Goal: Information Seeking & Learning: Learn about a topic

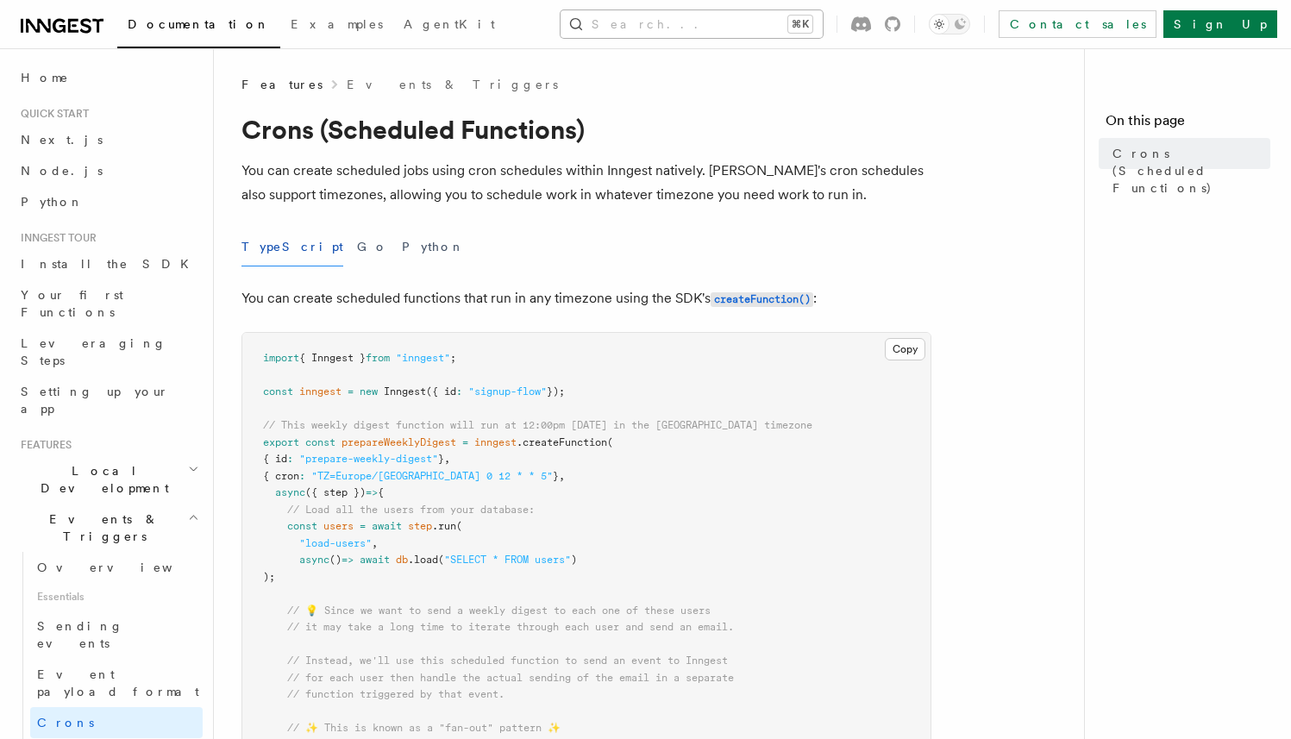
click at [742, 22] on button "Search... ⌘K" at bounding box center [691, 24] width 262 height 28
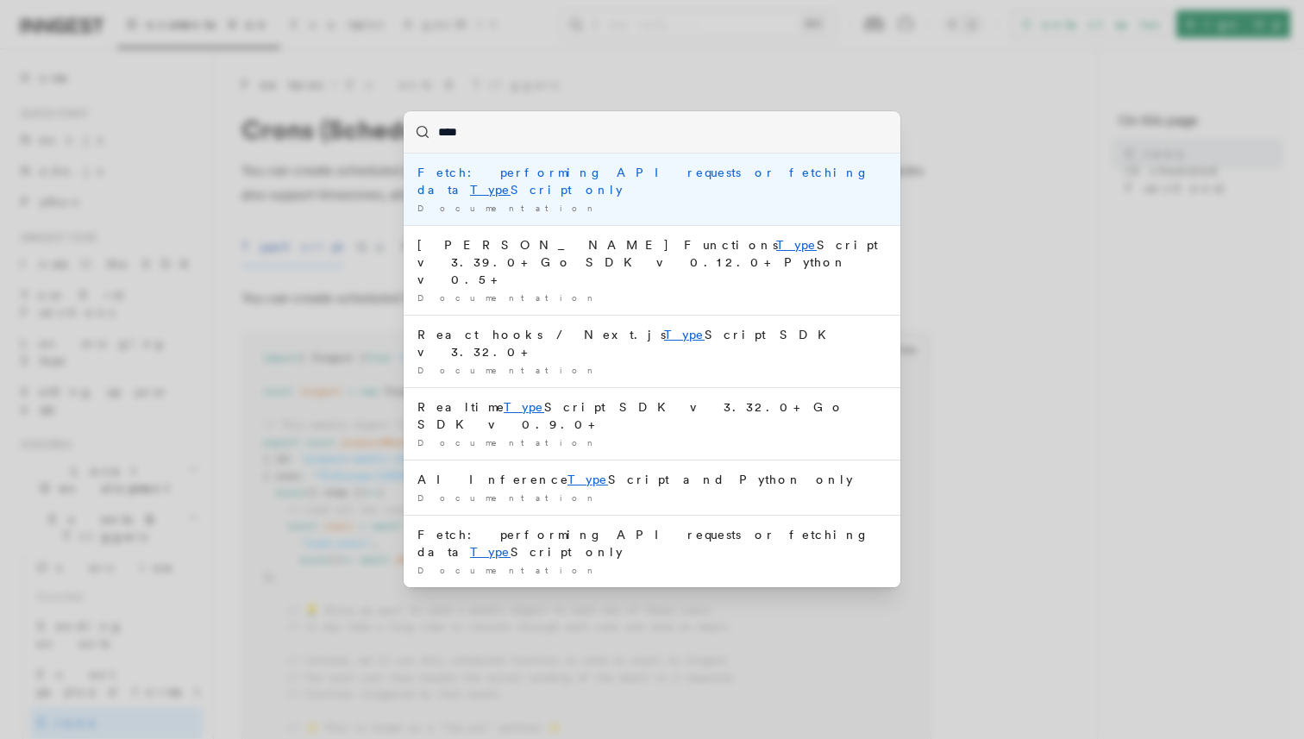
type input "*****"
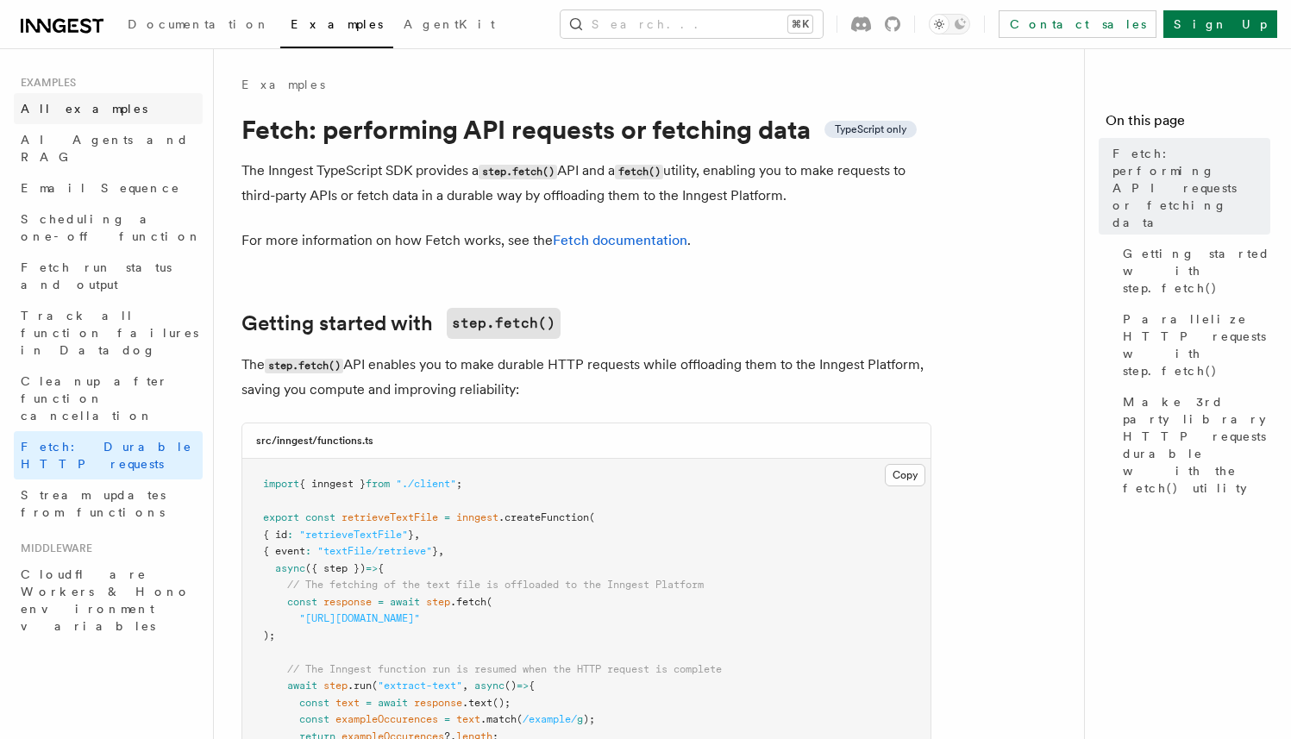
click at [103, 104] on link "All examples" at bounding box center [108, 108] width 189 height 31
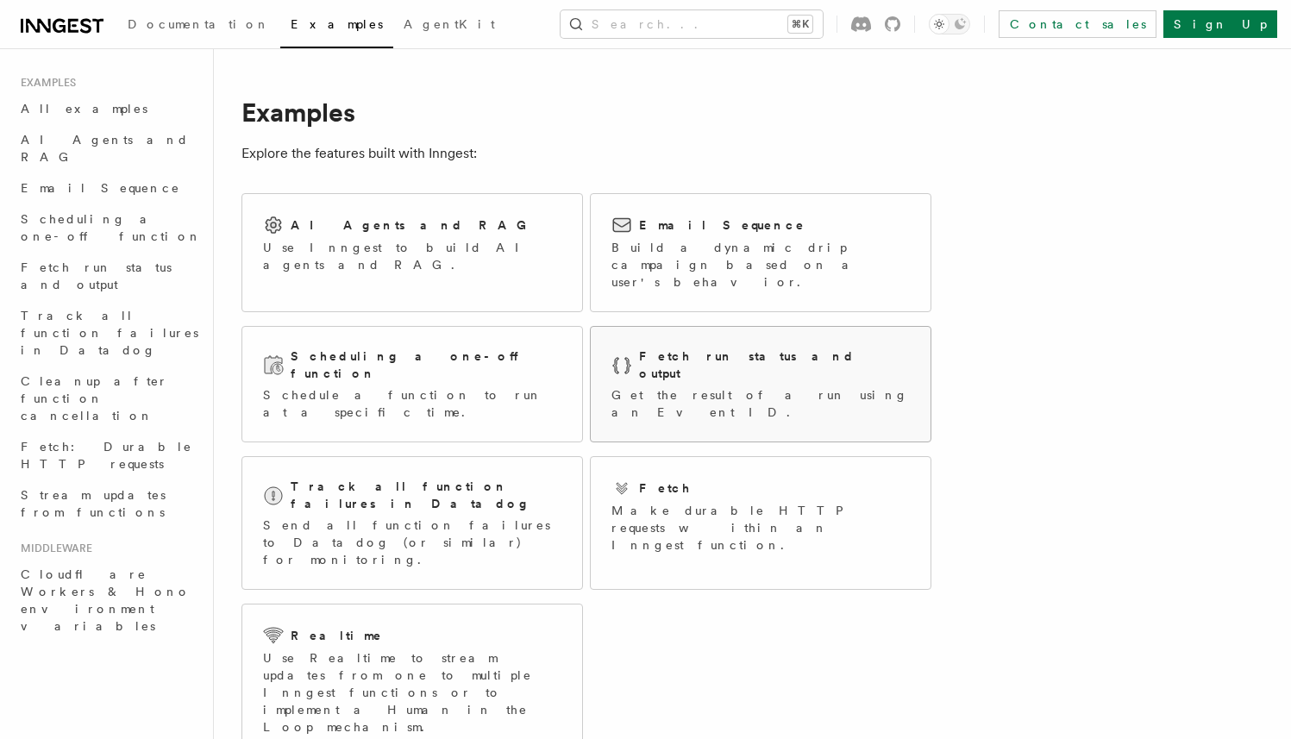
click at [723, 347] on h2 "Fetch run status and output" at bounding box center [774, 364] width 271 height 34
click at [385, 347] on h2 "Scheduling a one-off function" at bounding box center [426, 364] width 271 height 34
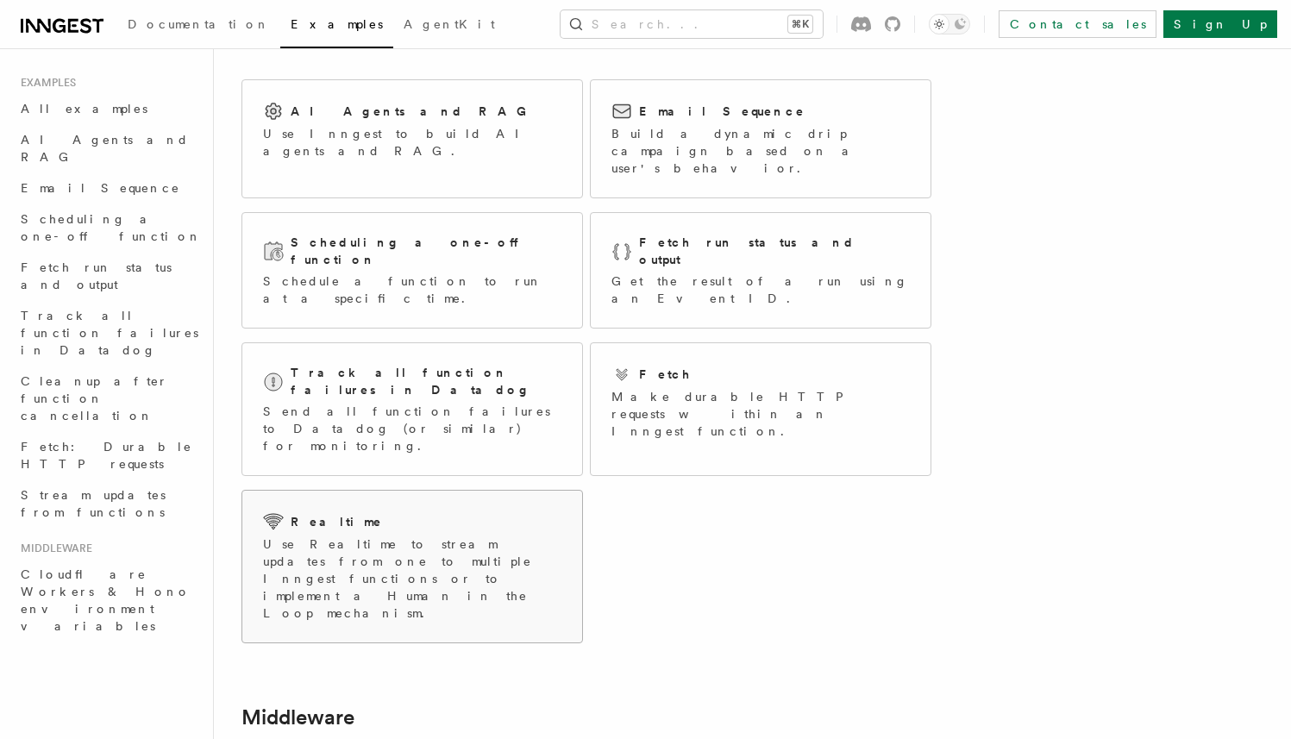
scroll to position [354, 0]
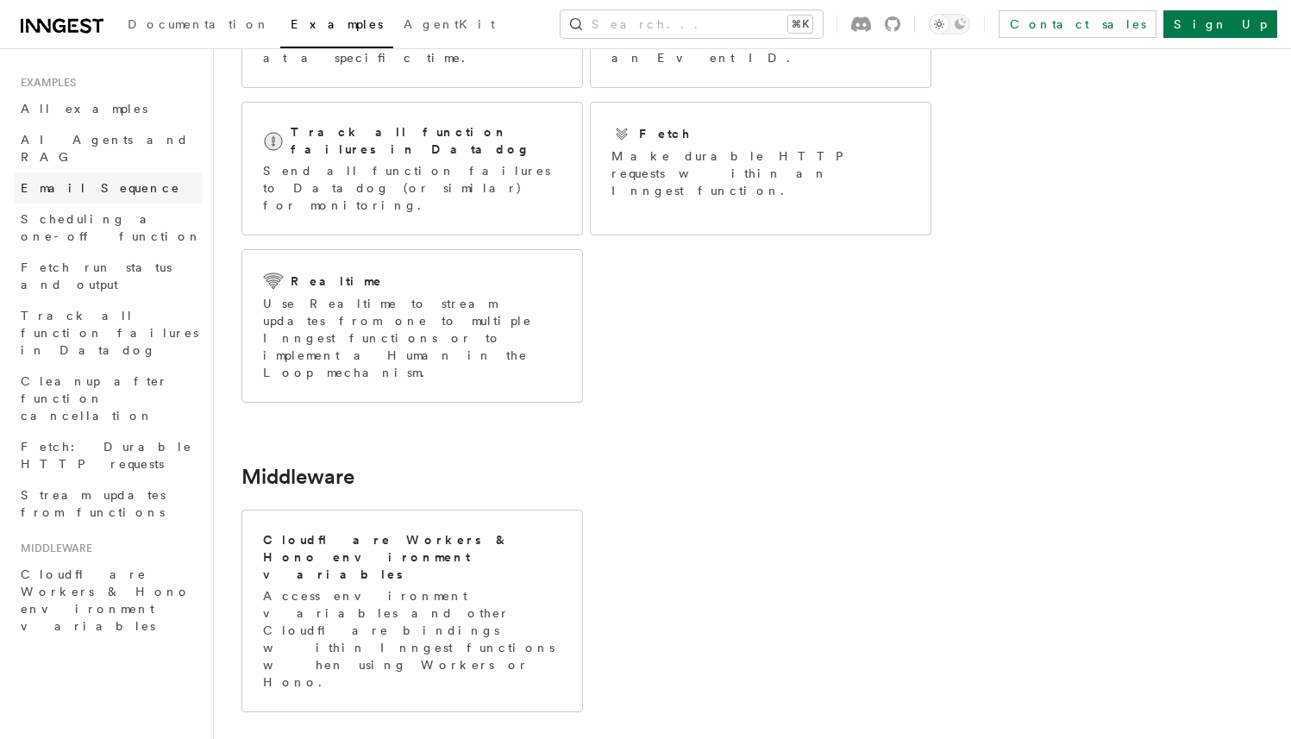
click at [70, 181] on span "Email Sequence" at bounding box center [101, 188] width 160 height 14
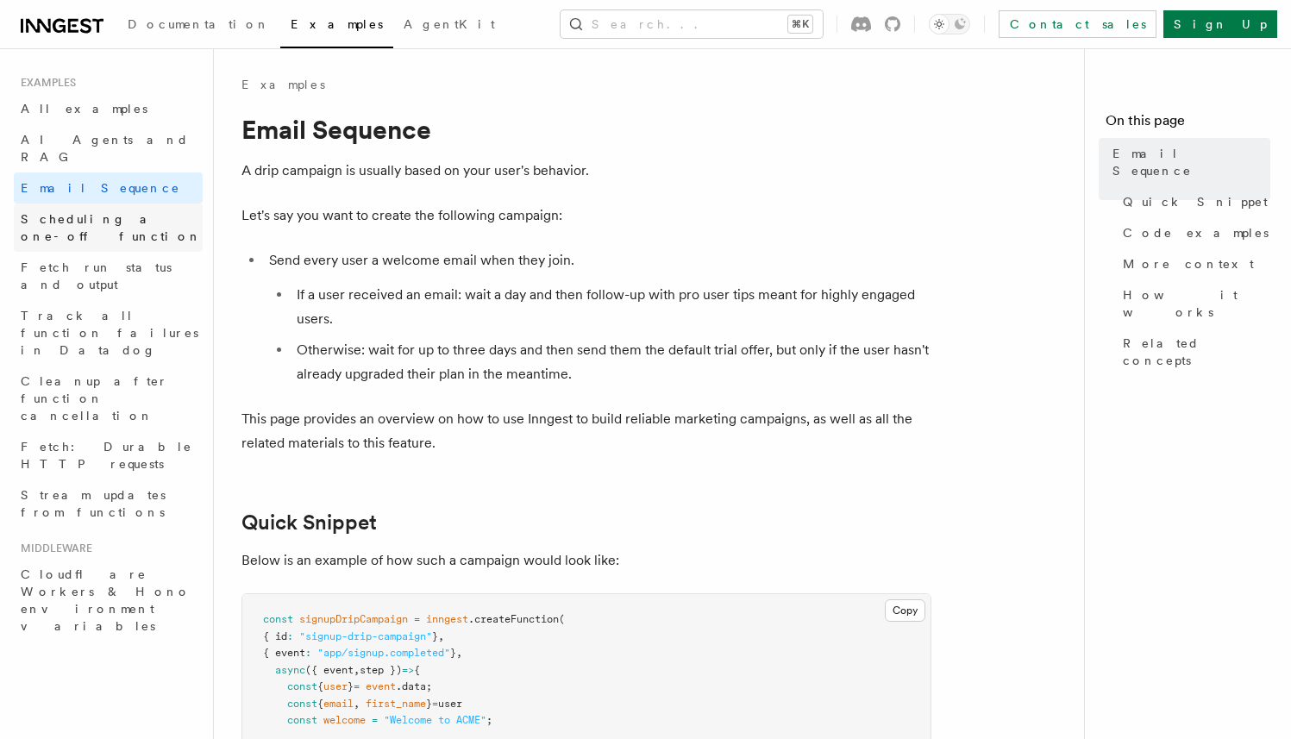
click at [82, 210] on span "Scheduling a one-off function" at bounding box center [112, 227] width 182 height 34
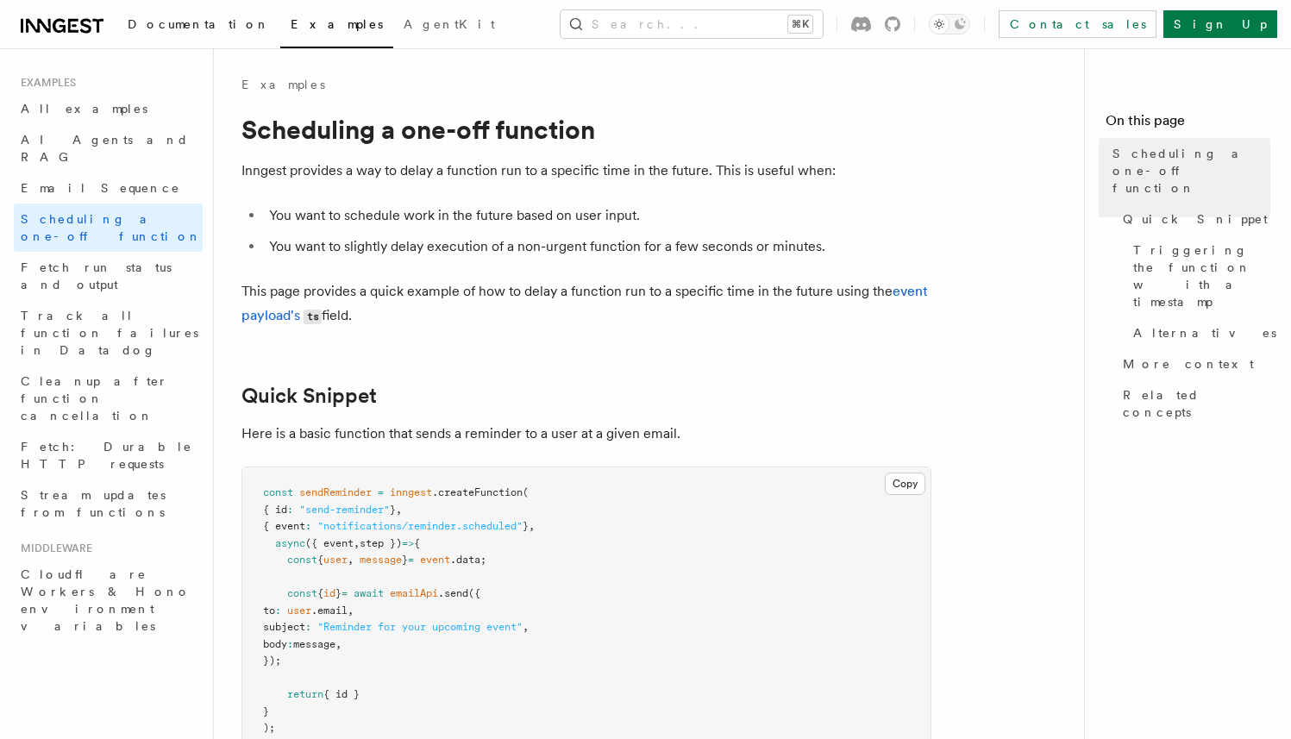
click at [178, 28] on span "Documentation" at bounding box center [199, 24] width 142 height 14
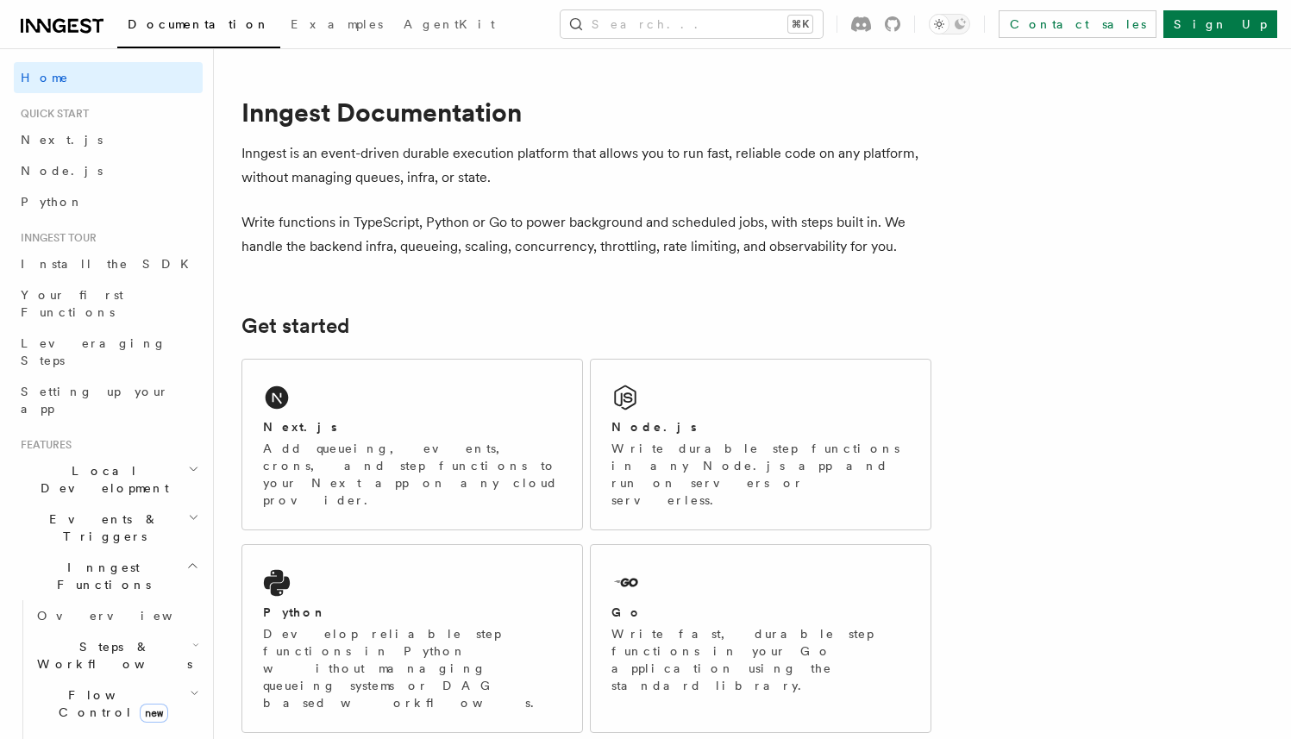
click at [110, 462] on span "Local Development" at bounding box center [101, 479] width 174 height 34
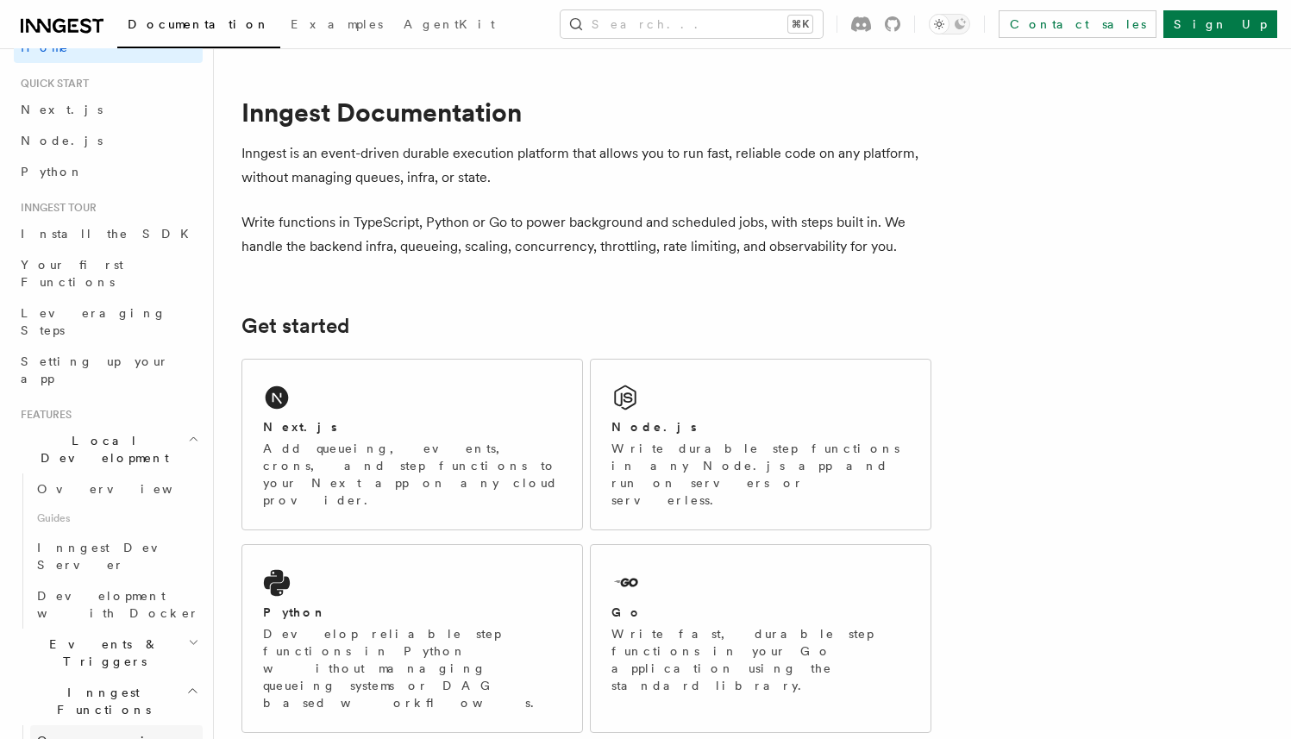
scroll to position [160, 0]
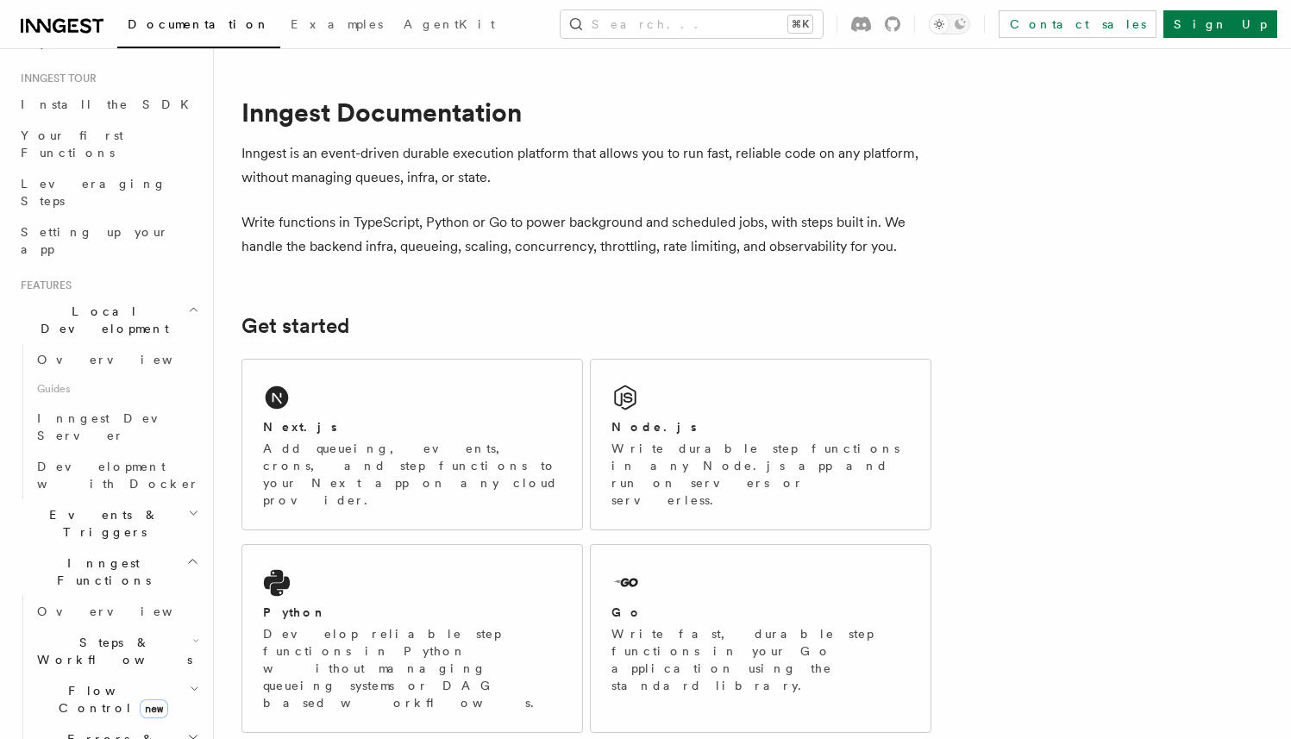
click at [94, 506] on span "Events & Triggers" at bounding box center [101, 523] width 174 height 34
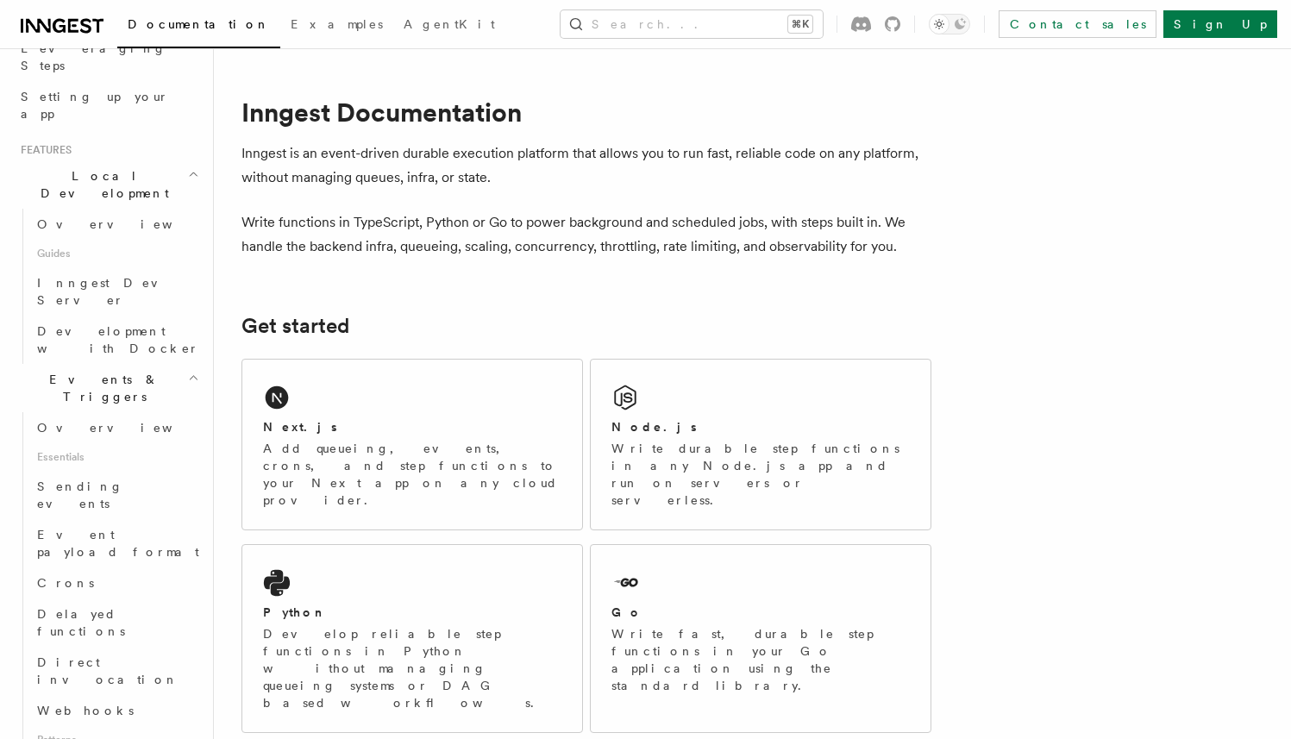
scroll to position [435, 0]
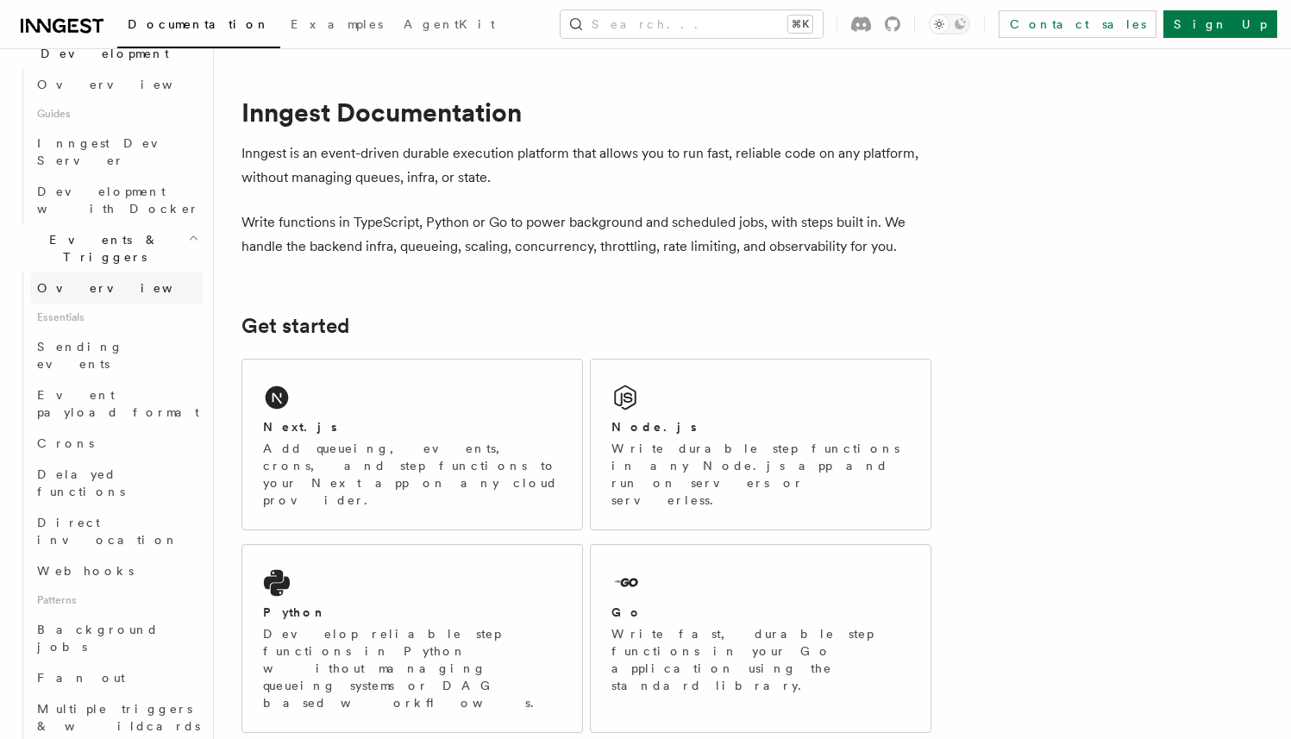
click at [59, 281] on span "Overview" at bounding box center [126, 288] width 178 height 14
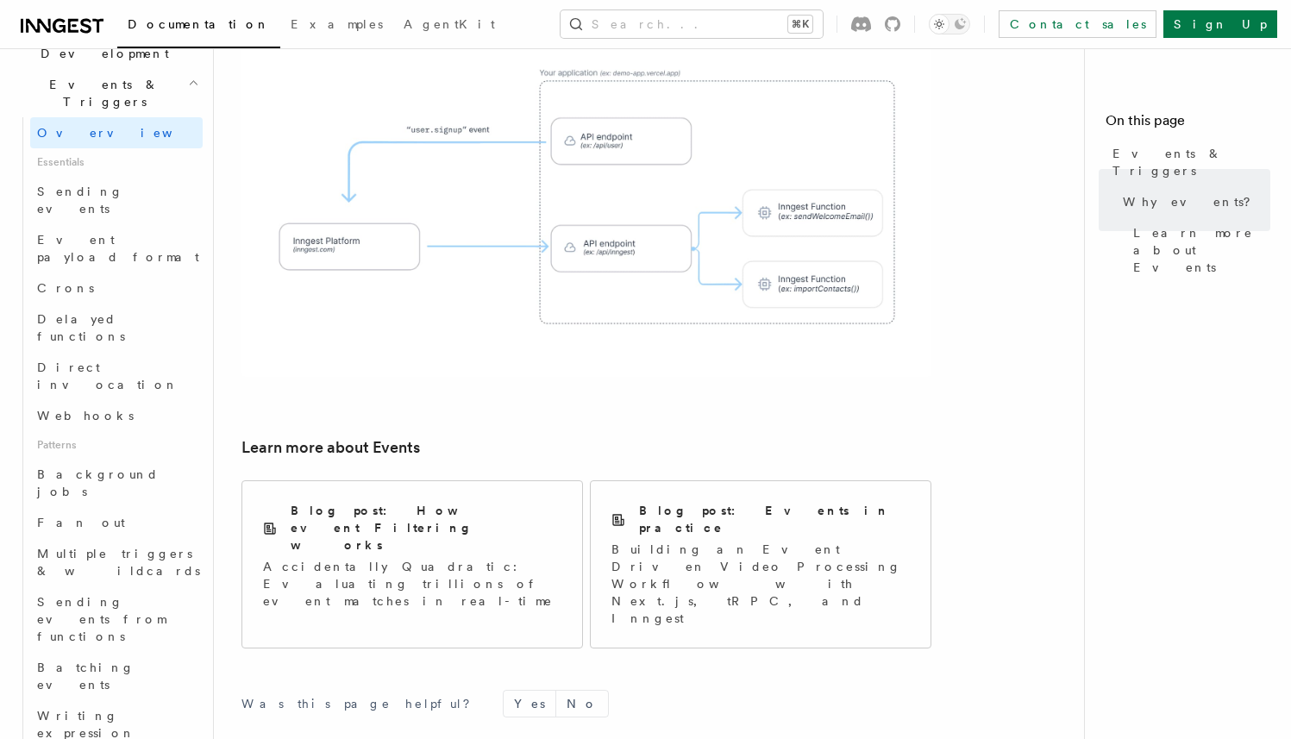
scroll to position [1129, 0]
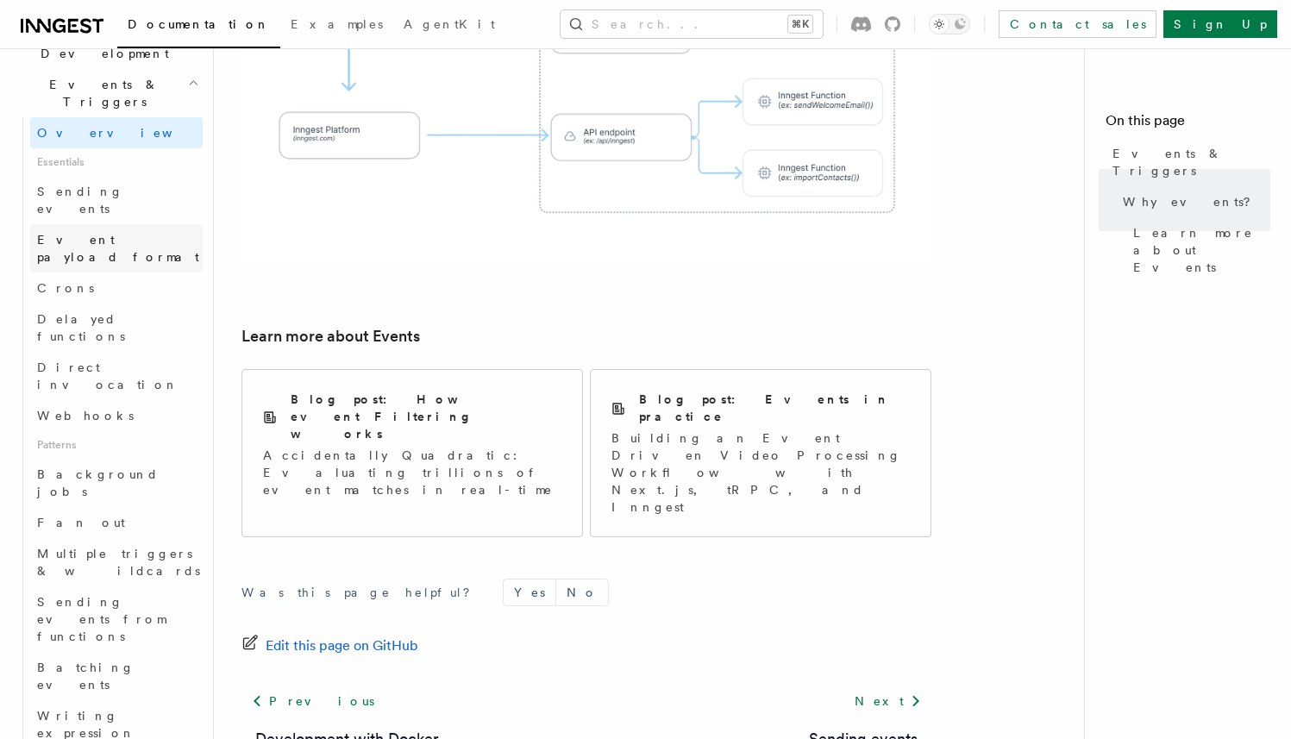
click at [101, 233] on span "Event payload format" at bounding box center [118, 248] width 162 height 31
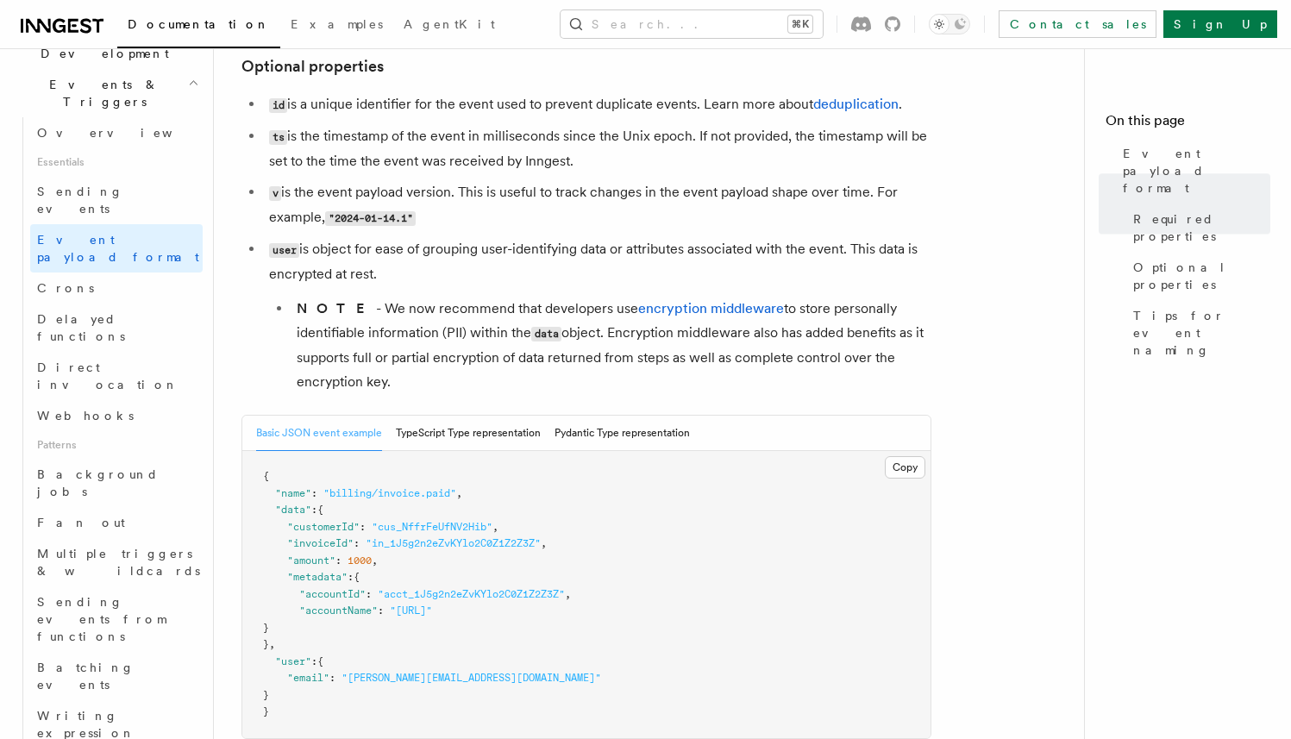
scroll to position [566, 0]
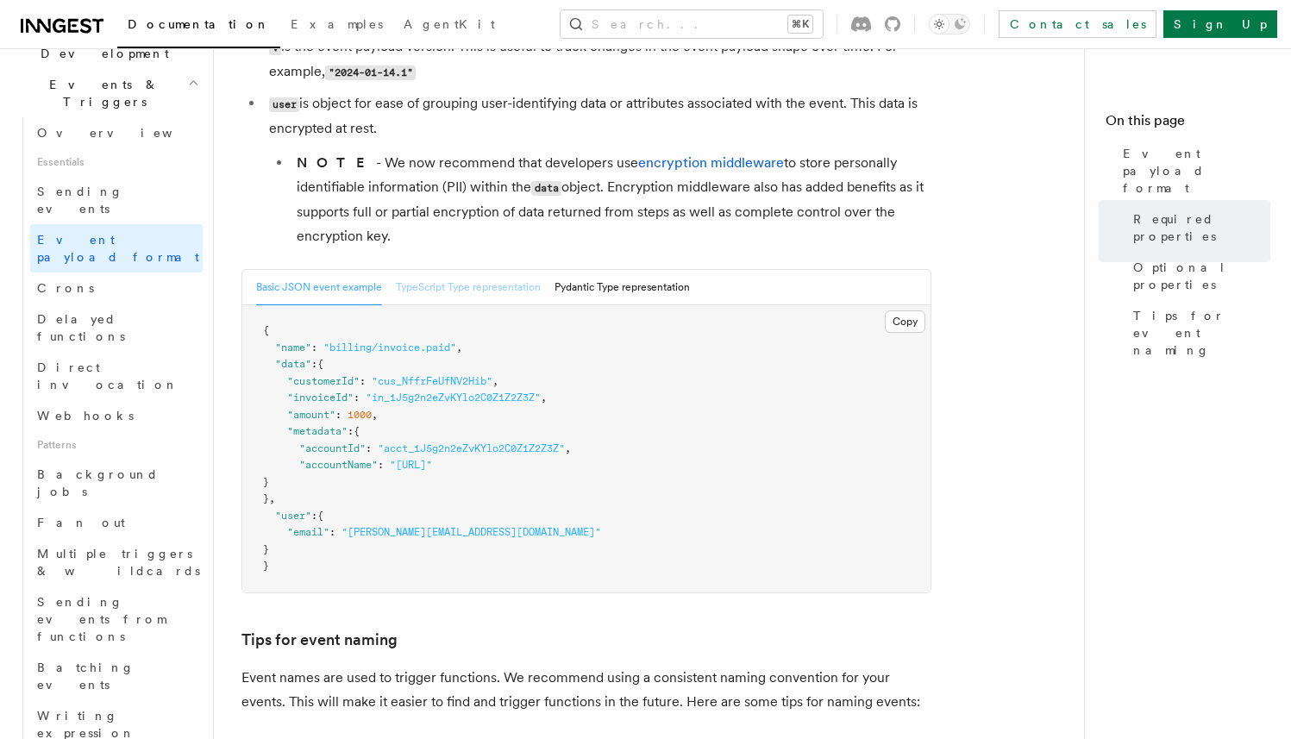
click at [455, 298] on button "TypeScript Type representation" at bounding box center [468, 287] width 145 height 35
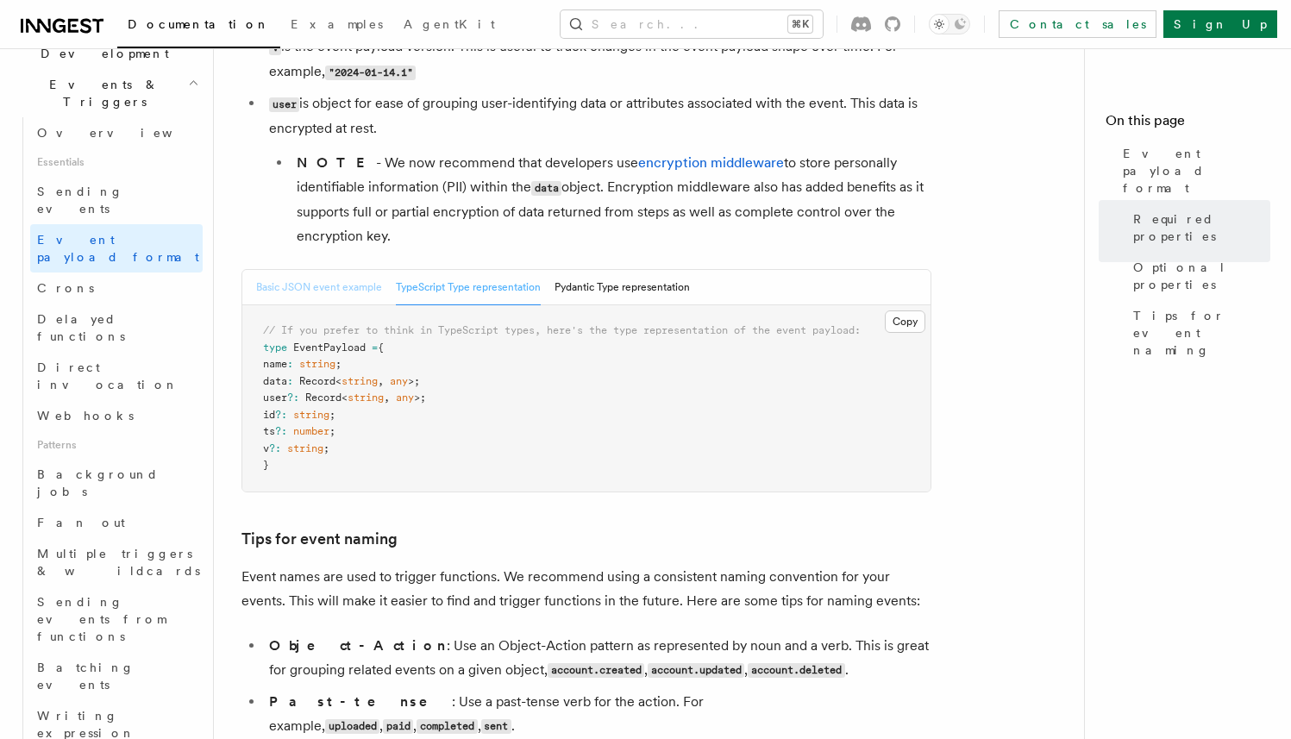
click at [315, 295] on button "Basic JSON event example" at bounding box center [319, 287] width 126 height 35
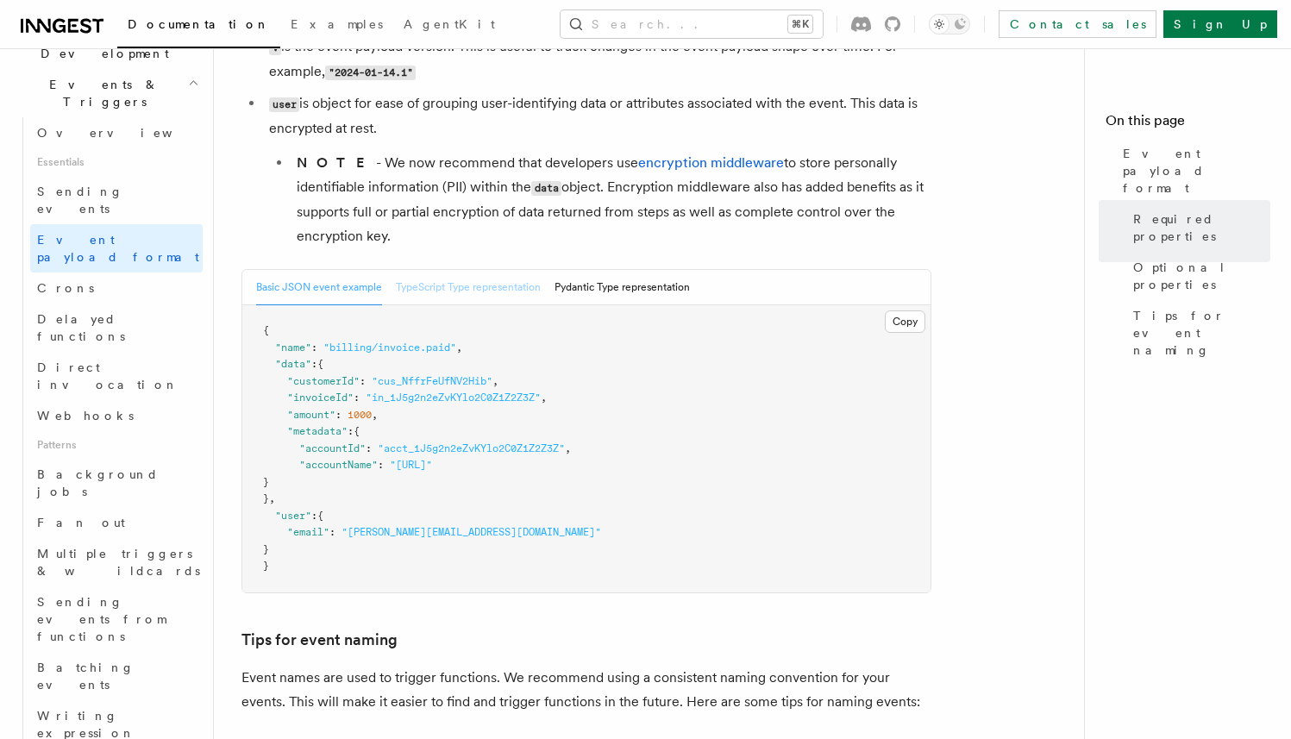
click at [467, 295] on button "TypeScript Type representation" at bounding box center [468, 287] width 145 height 35
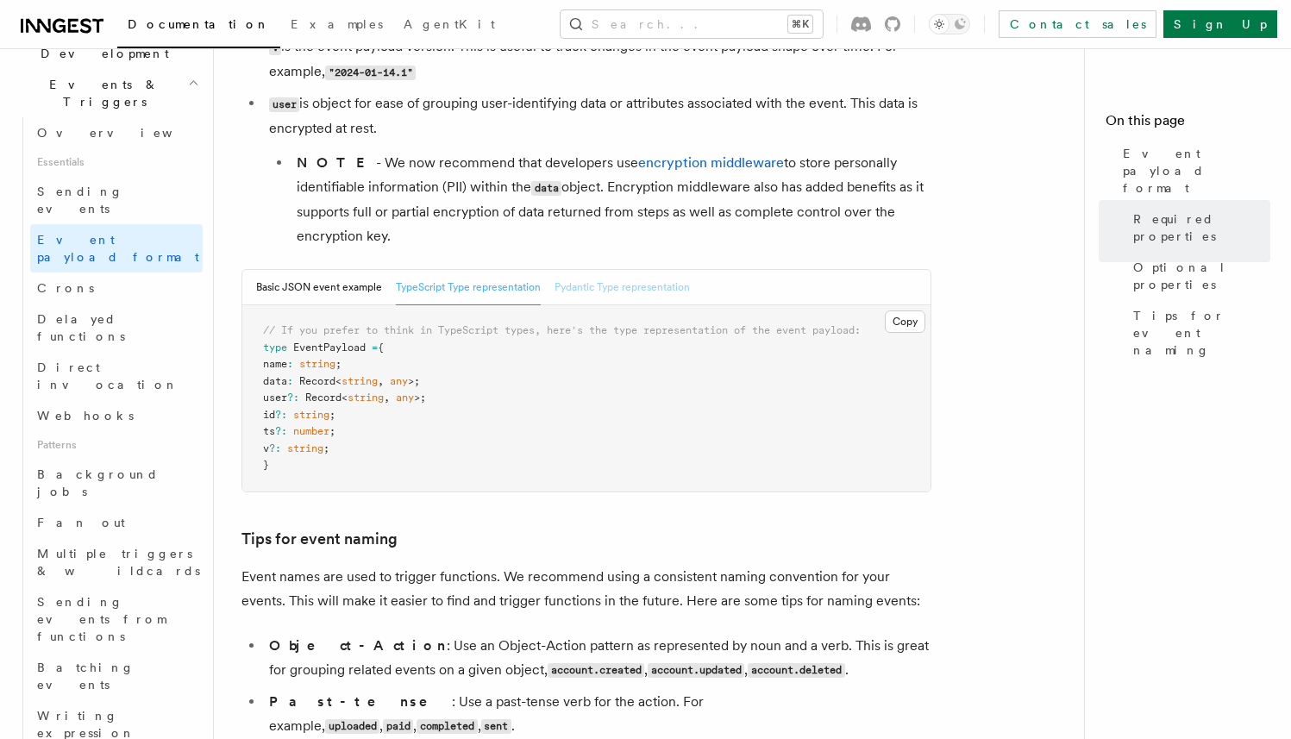
click at [635, 291] on button "Pydantic Type representation" at bounding box center [621, 287] width 135 height 35
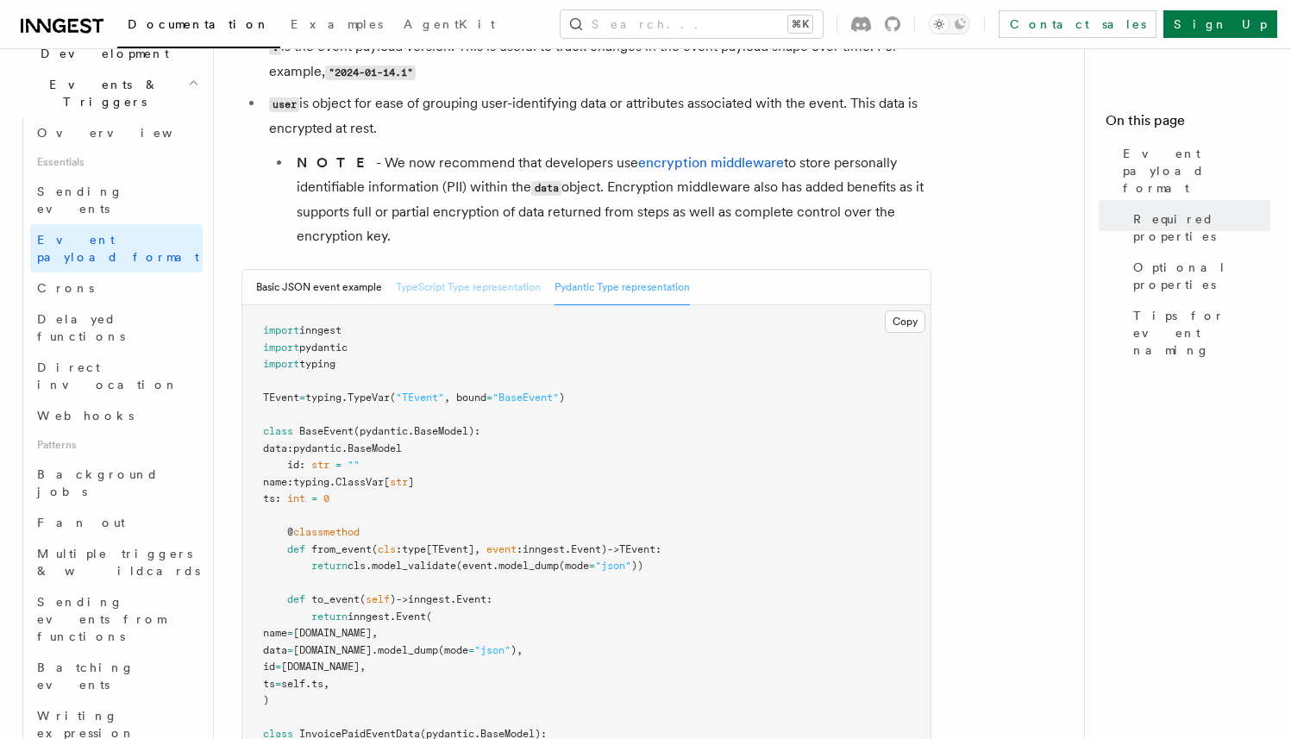
click at [502, 293] on button "TypeScript Type representation" at bounding box center [468, 287] width 145 height 35
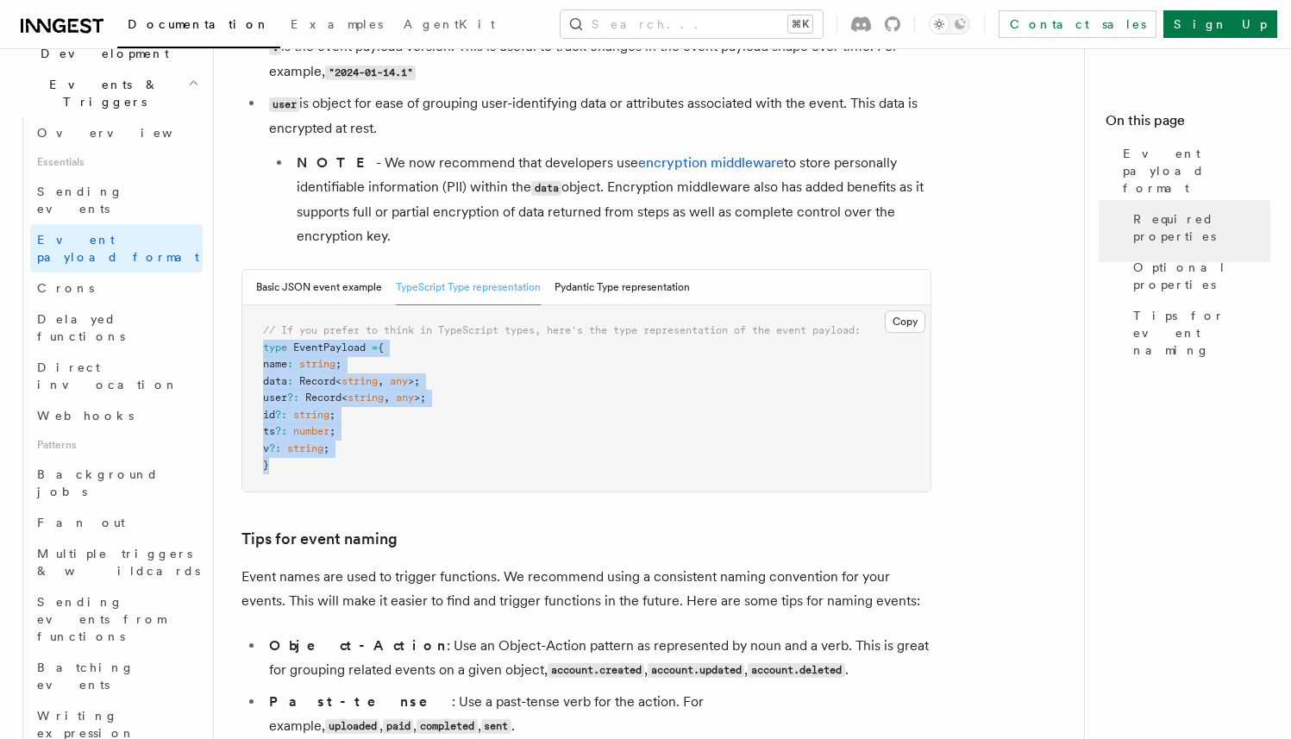
drag, startPoint x: 264, startPoint y: 351, endPoint x: 307, endPoint y: 428, distance: 88.8
click at [322, 471] on pre "// If you prefer to think in TypeScript types, here's the type representation o…" at bounding box center [586, 398] width 688 height 186
copy code "type EventPayload = { name : string ; data : Record < string , any >; user ?: R…"
click at [79, 272] on link "Crons" at bounding box center [116, 287] width 172 height 31
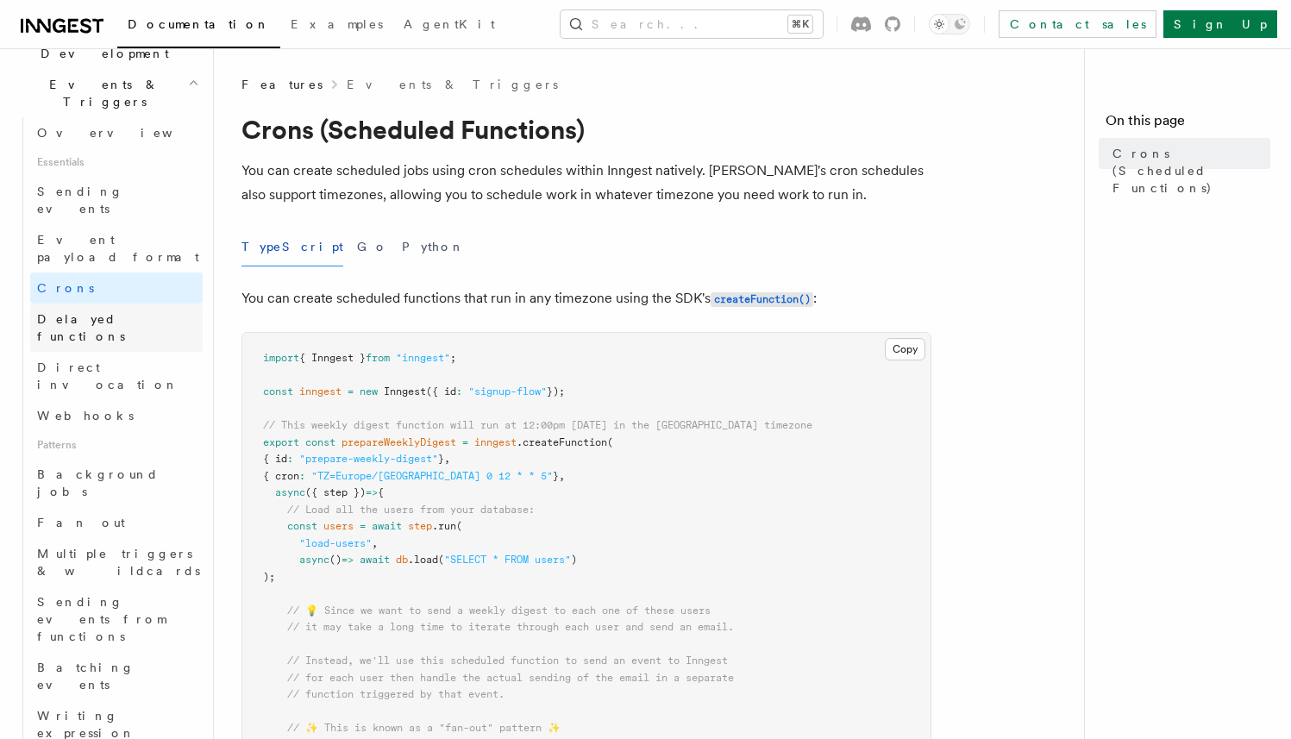
drag, startPoint x: 79, startPoint y: 159, endPoint x: 89, endPoint y: 201, distance: 43.3
click at [89, 312] on span "Delayed functions" at bounding box center [81, 327] width 88 height 31
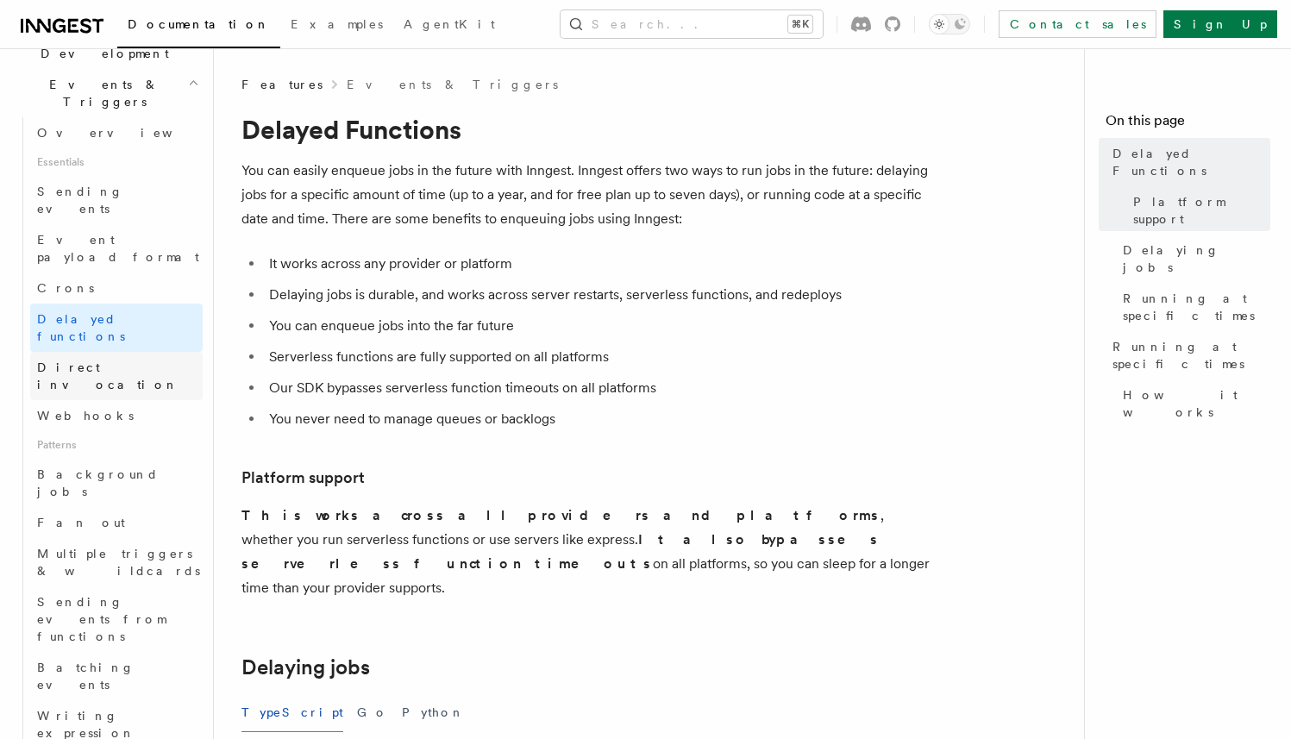
click at [89, 360] on span "Direct invocation" at bounding box center [107, 375] width 141 height 31
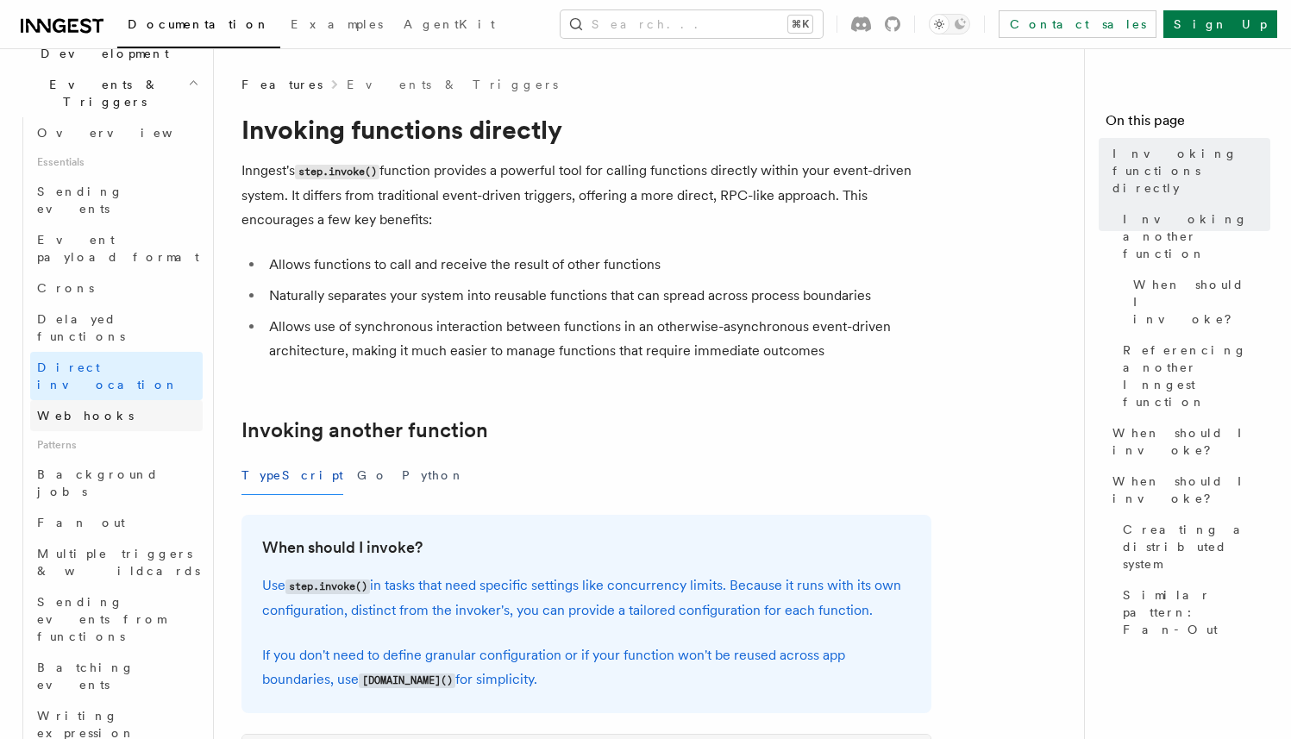
click at [84, 409] on span "Webhooks" at bounding box center [85, 416] width 97 height 14
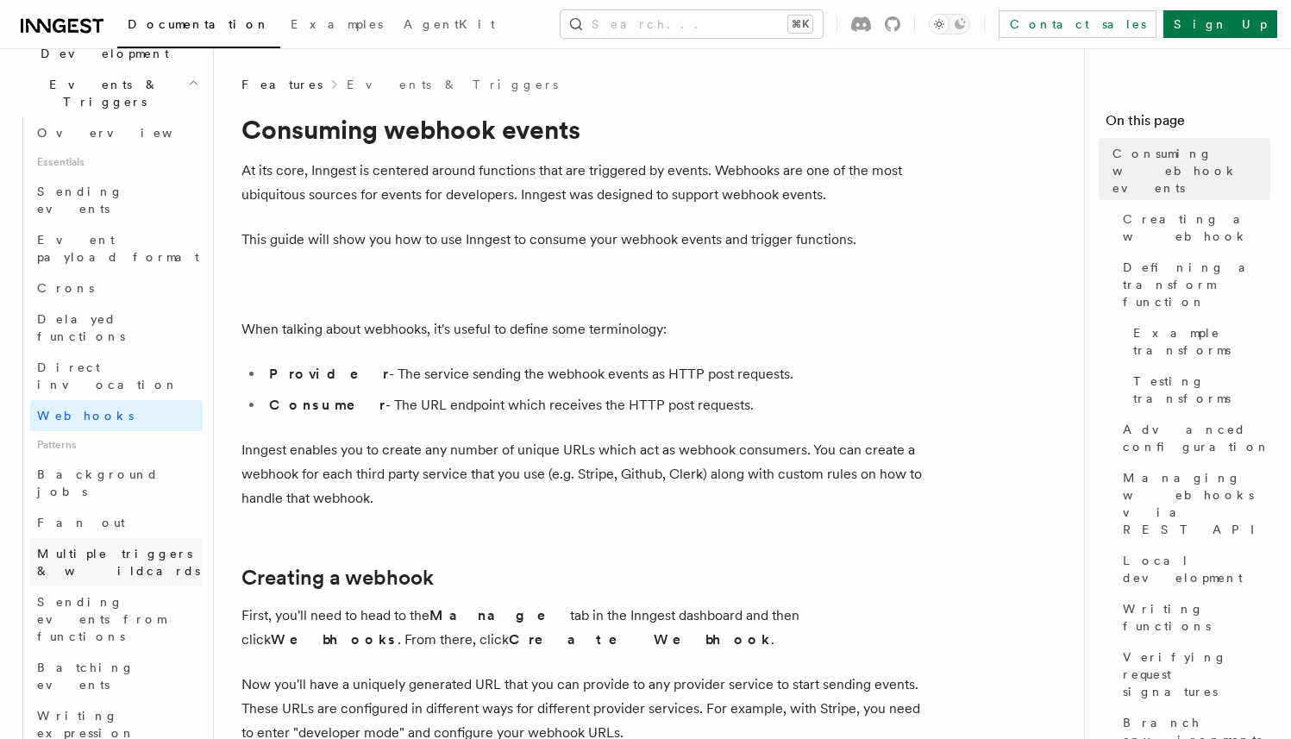
scroll to position [564, 0]
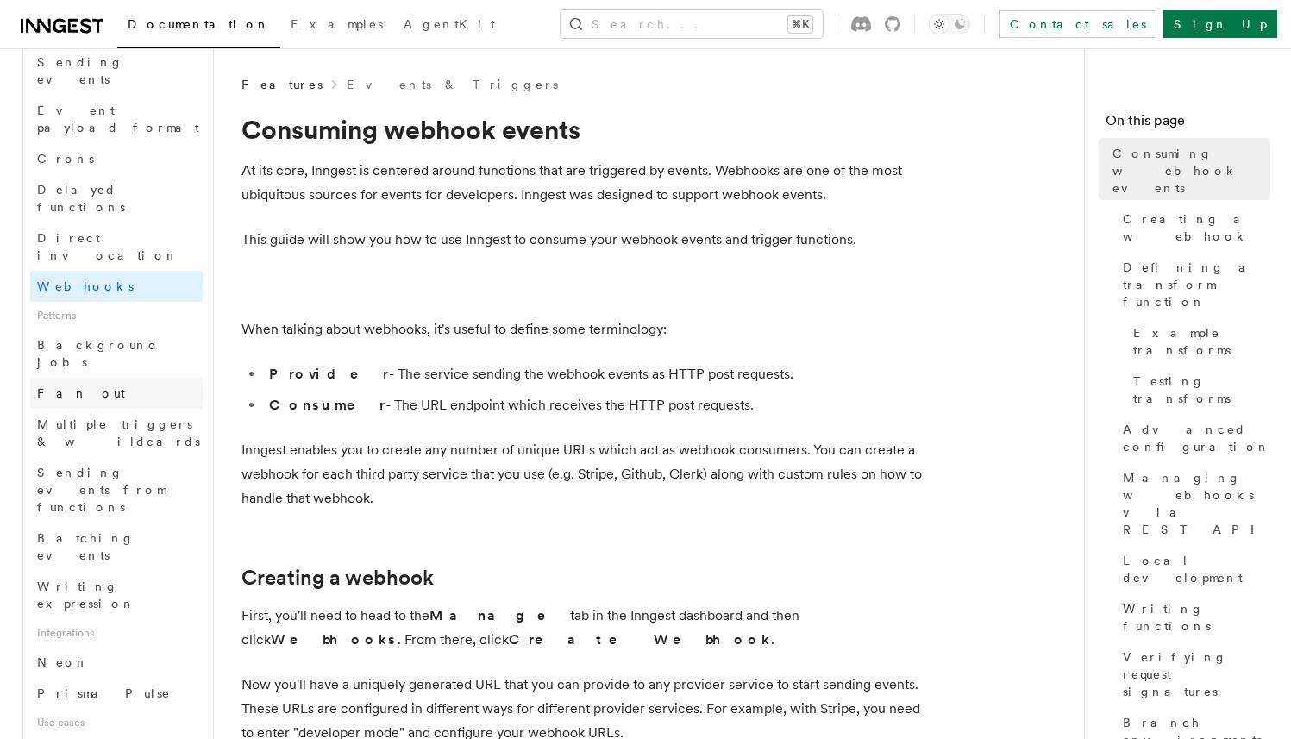
click at [73, 386] on span "Fan out" at bounding box center [81, 393] width 88 height 14
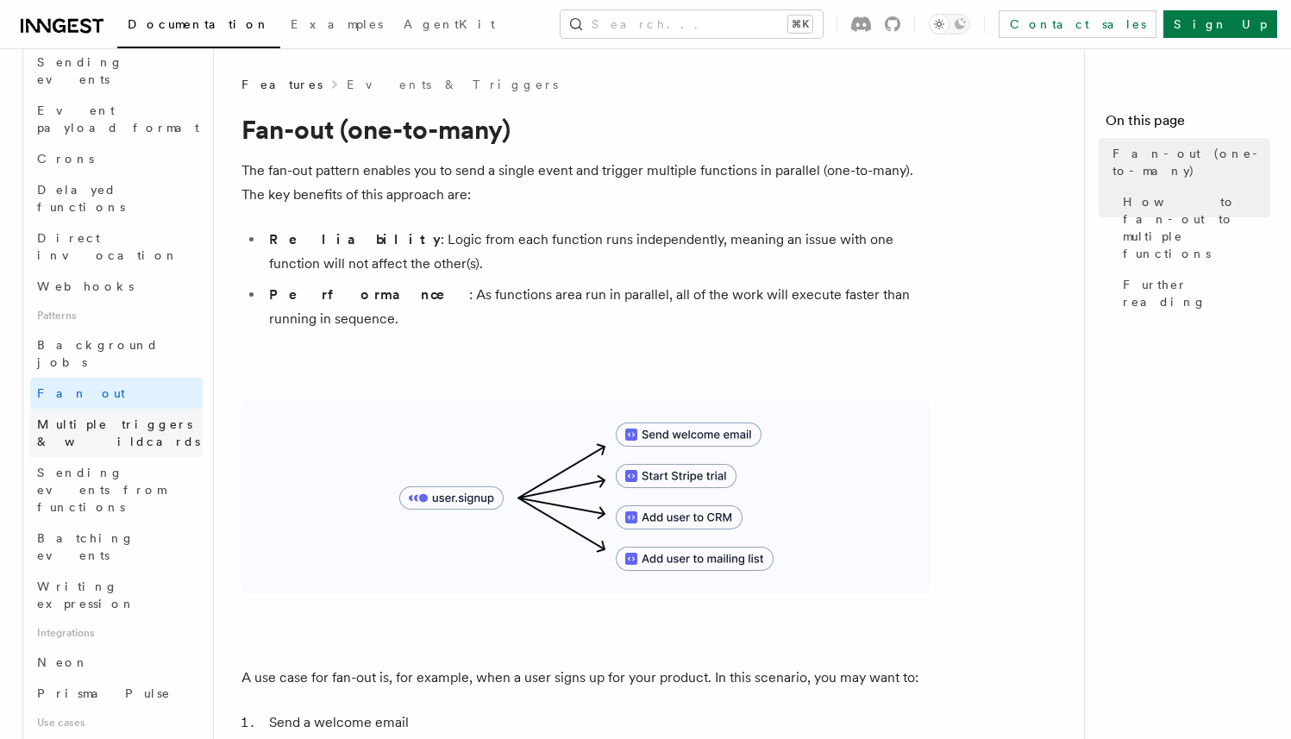
click at [84, 417] on span "Multiple triggers & wildcards" at bounding box center [118, 432] width 163 height 31
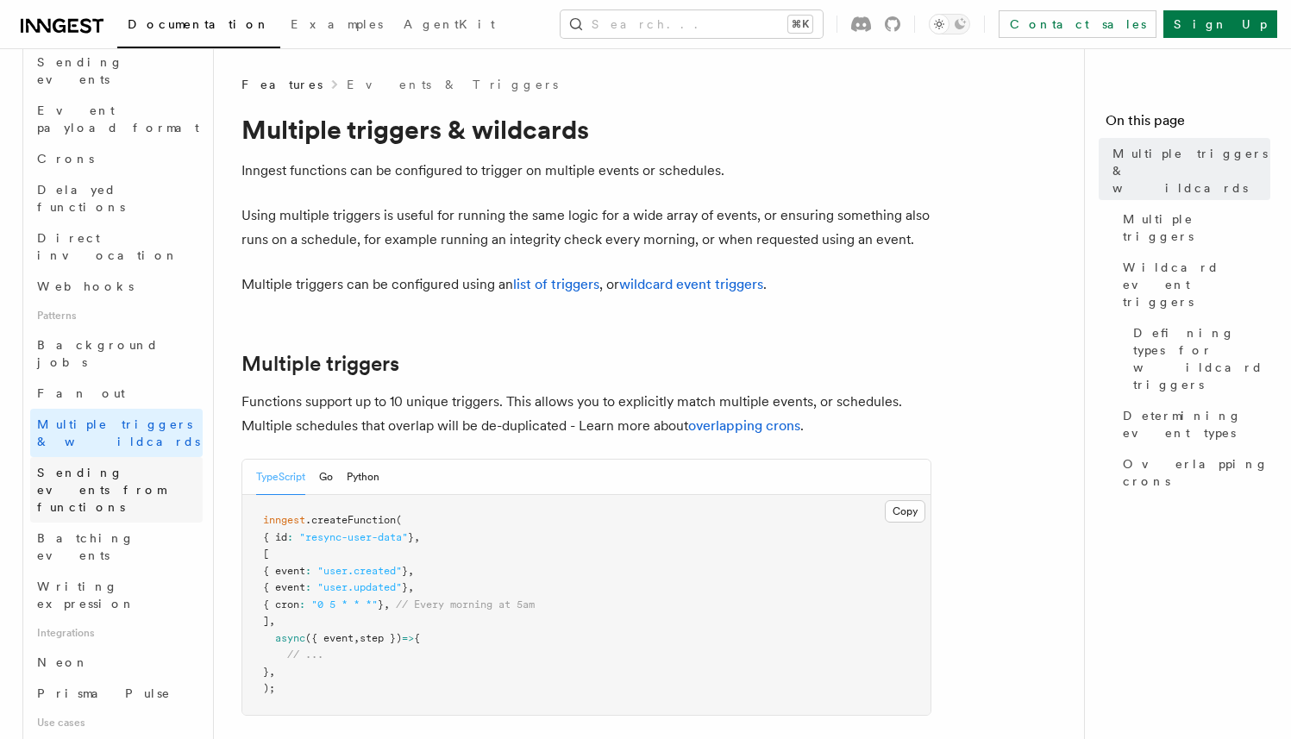
scroll to position [463, 0]
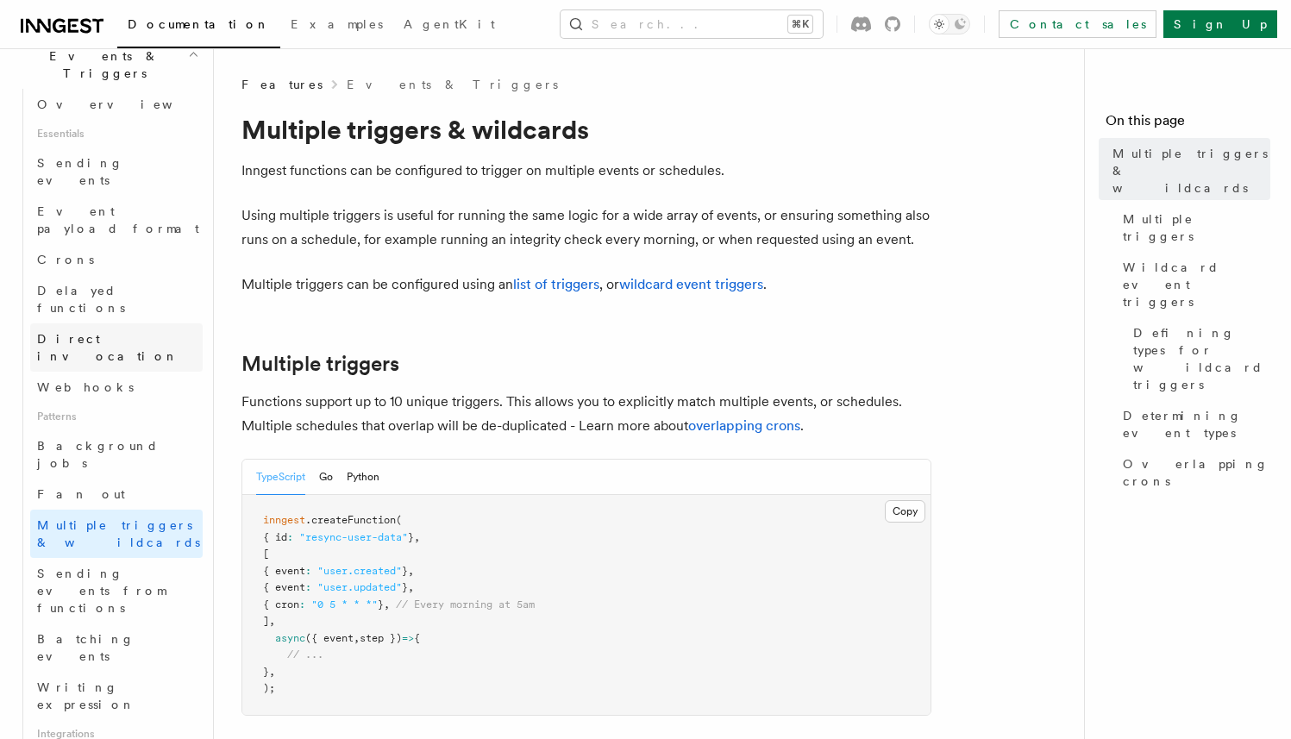
click at [93, 332] on span "Direct invocation" at bounding box center [107, 347] width 141 height 31
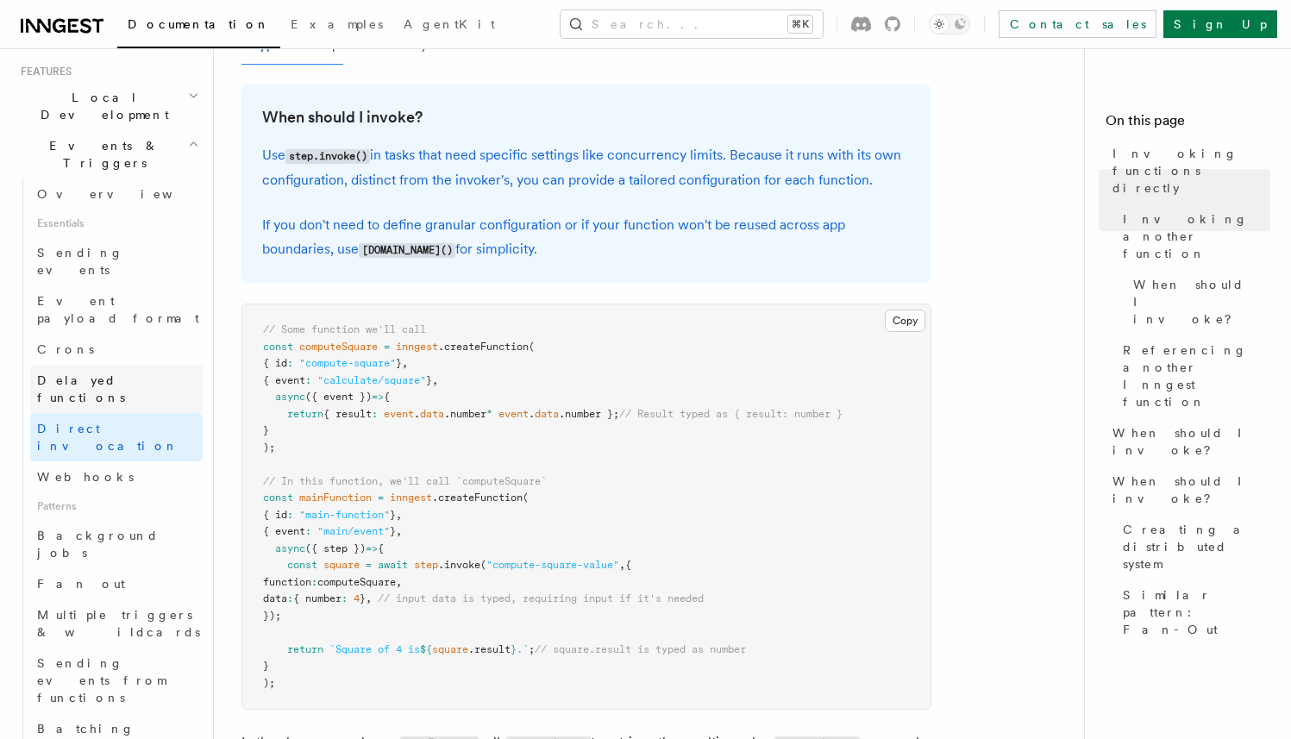
scroll to position [449, 0]
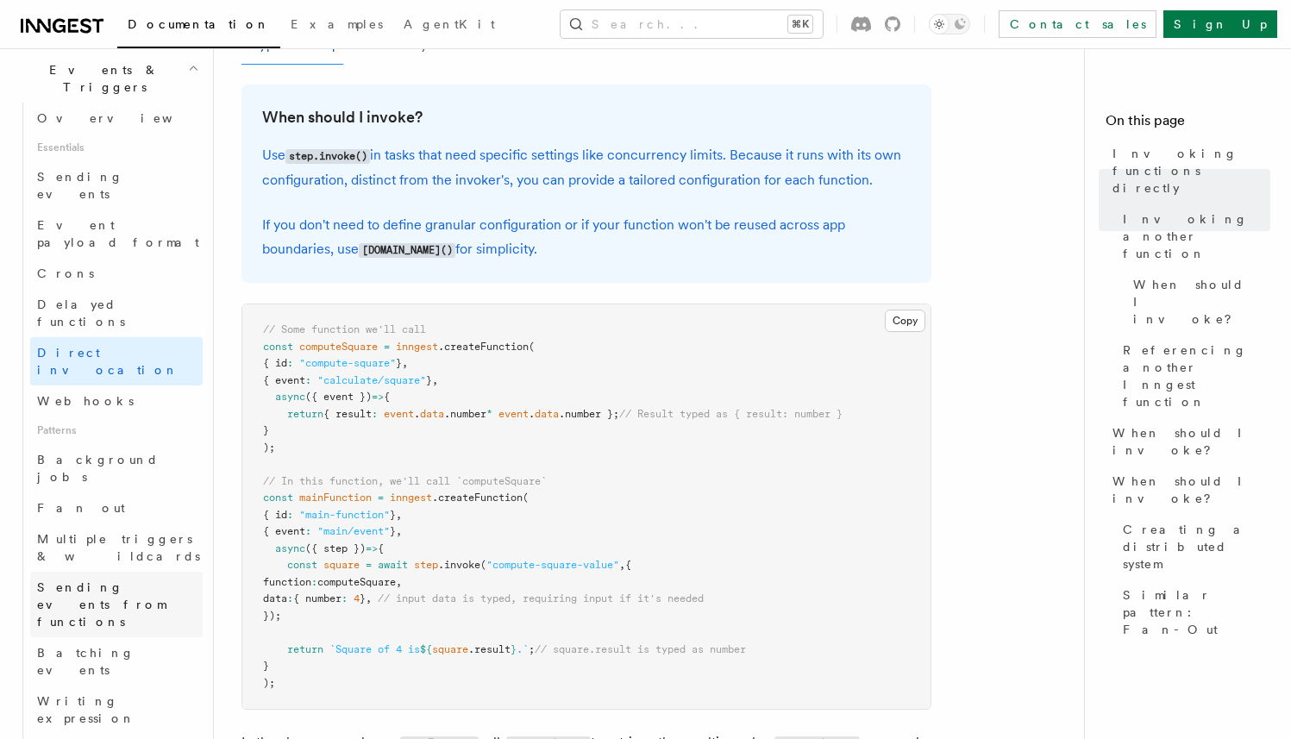
click at [70, 579] on span "Sending events from functions" at bounding box center [120, 605] width 166 height 52
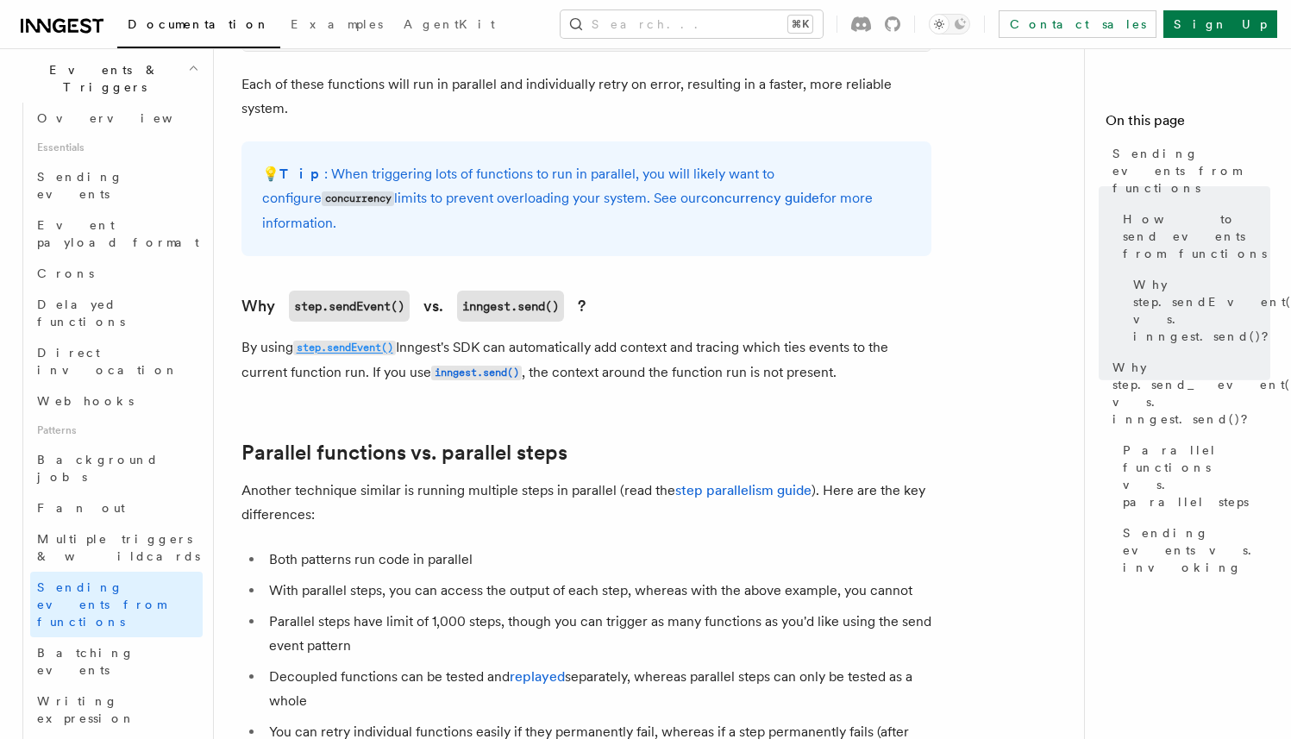
scroll to position [2267, 0]
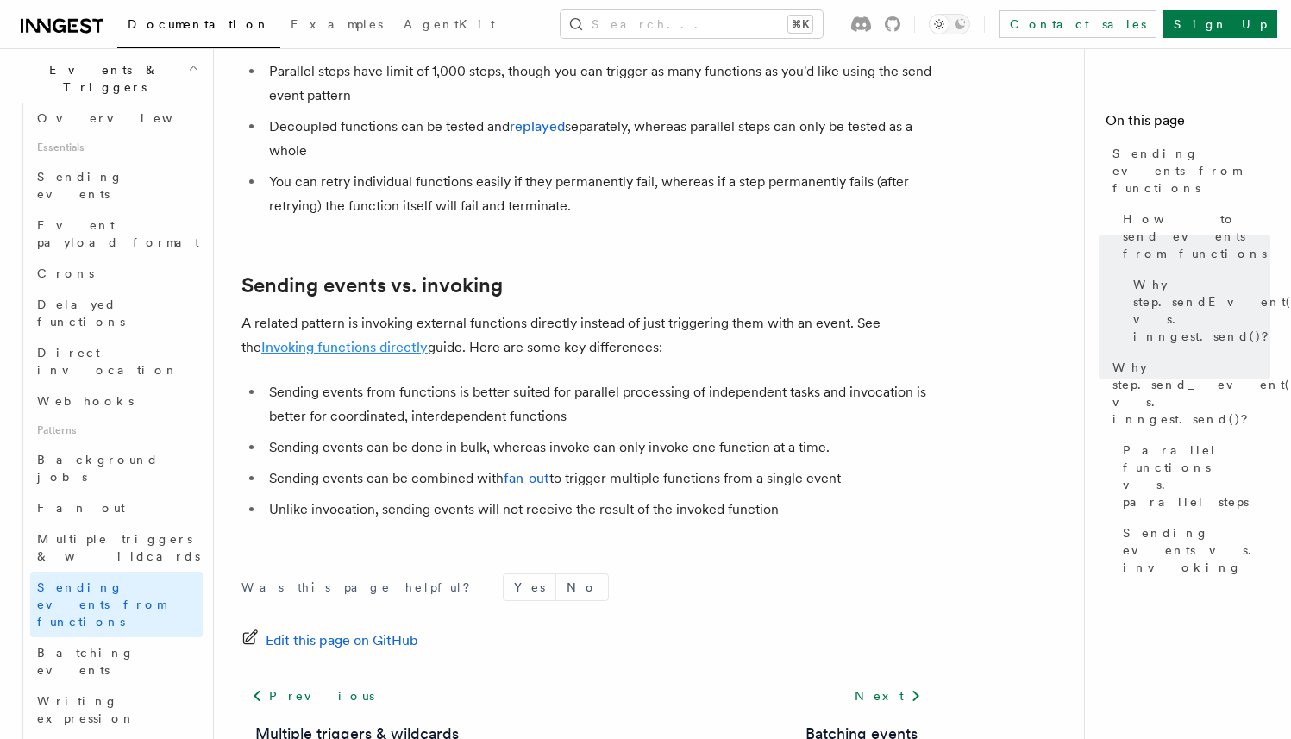
click at [346, 339] on link "Invoking functions directly" at bounding box center [344, 347] width 166 height 16
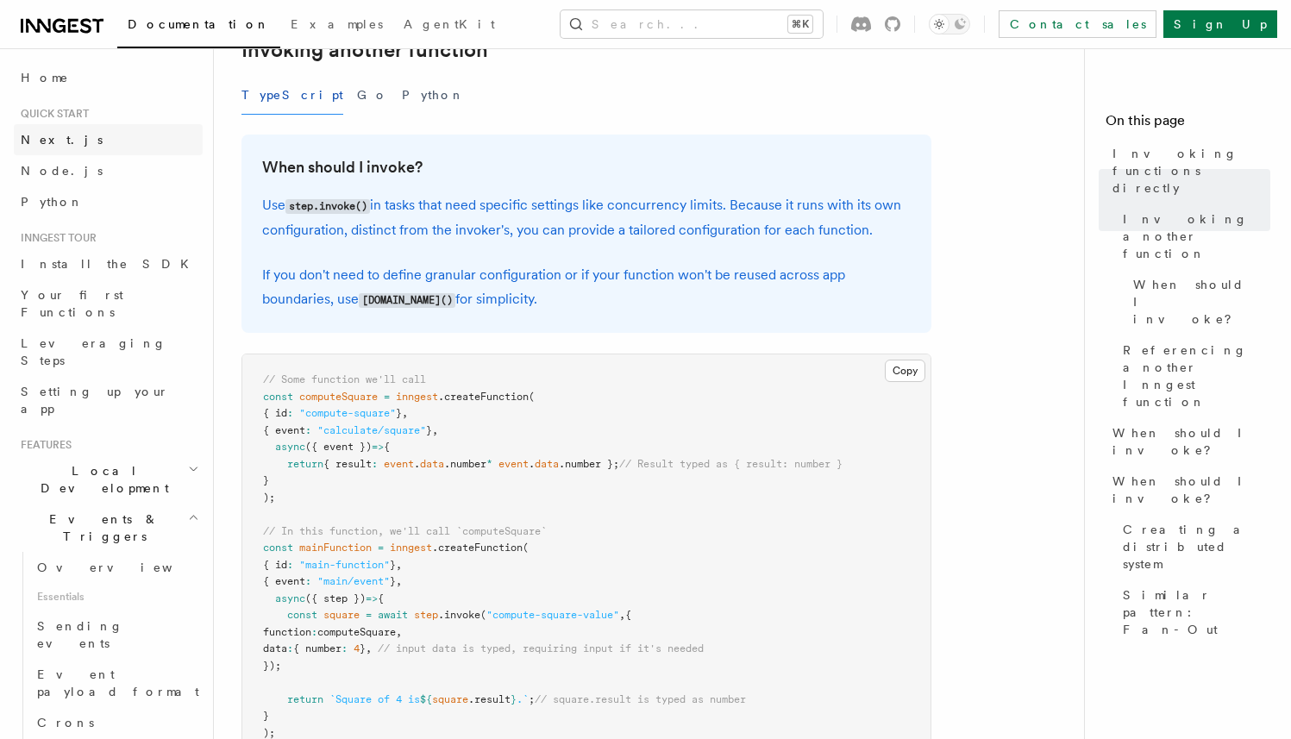
click at [75, 137] on link "Next.js" at bounding box center [108, 139] width 189 height 31
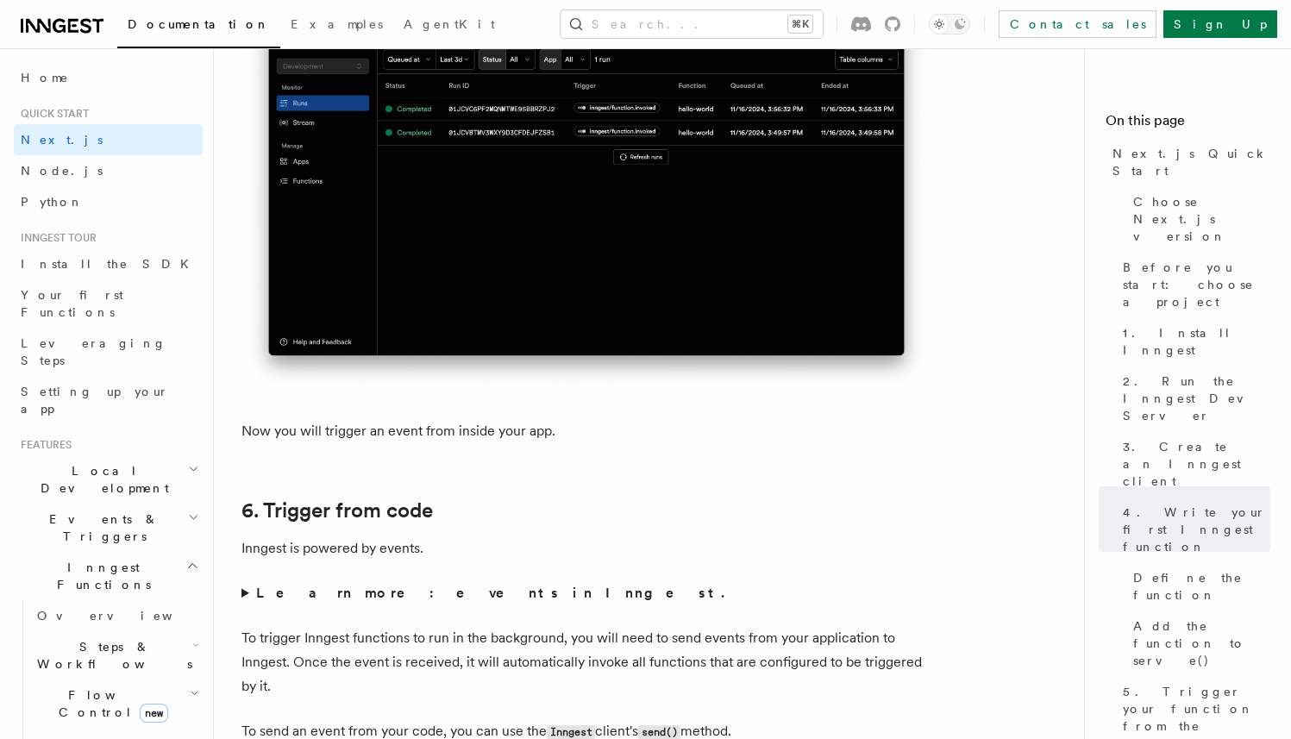
scroll to position [8497, 0]
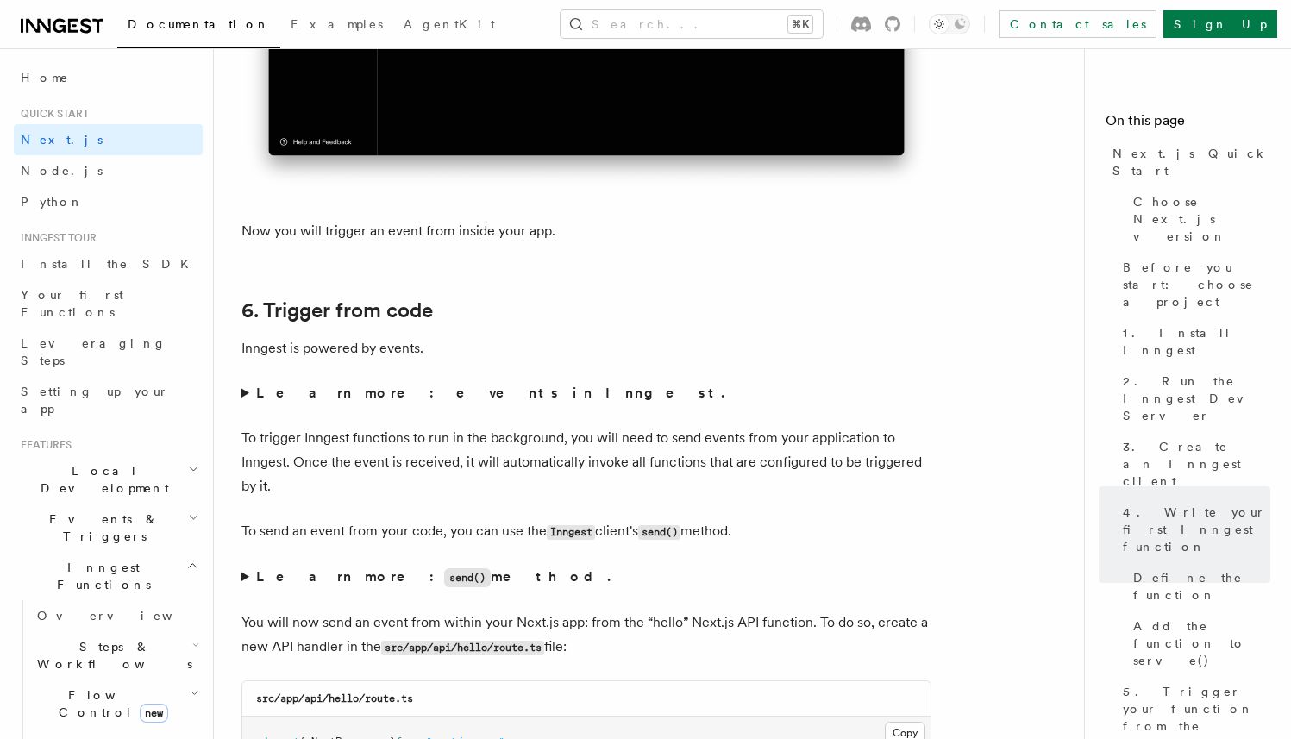
click at [244, 401] on summary "Learn more: events in Inngest." at bounding box center [586, 393] width 690 height 24
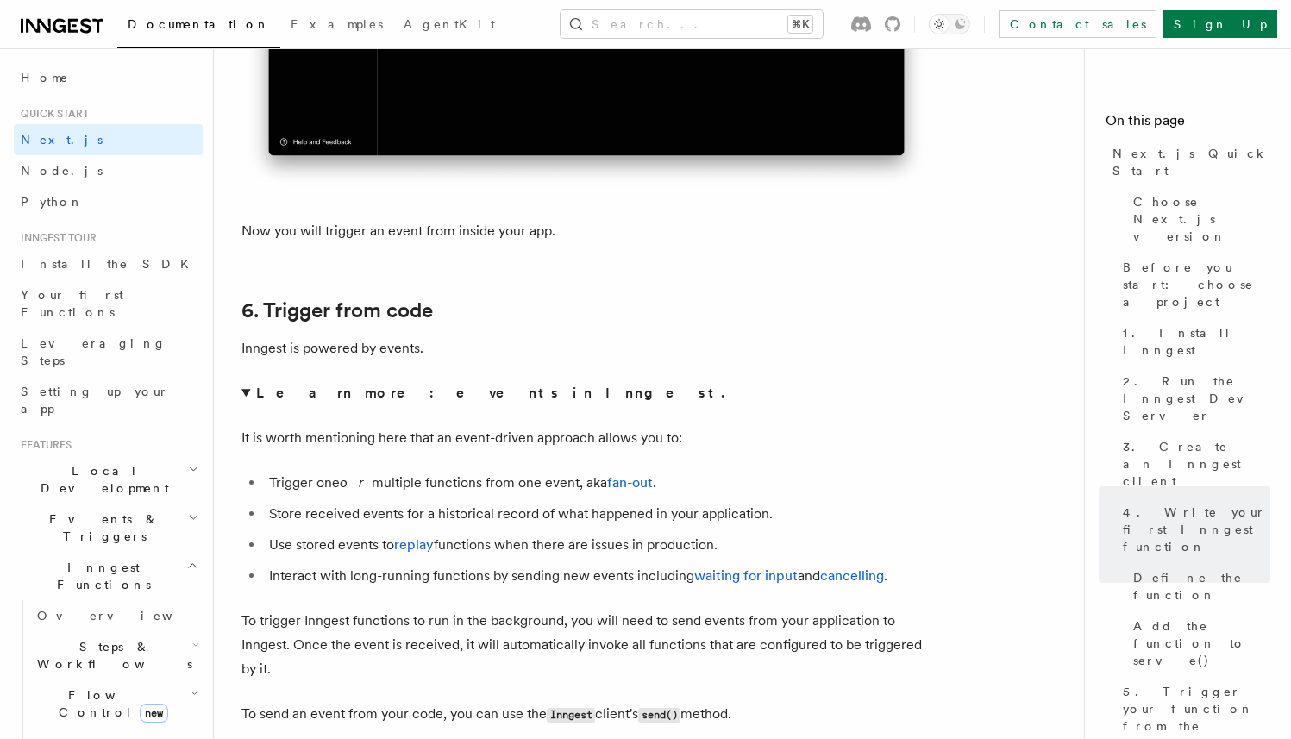
click at [244, 401] on summary "Learn more: events in Inngest." at bounding box center [586, 393] width 690 height 24
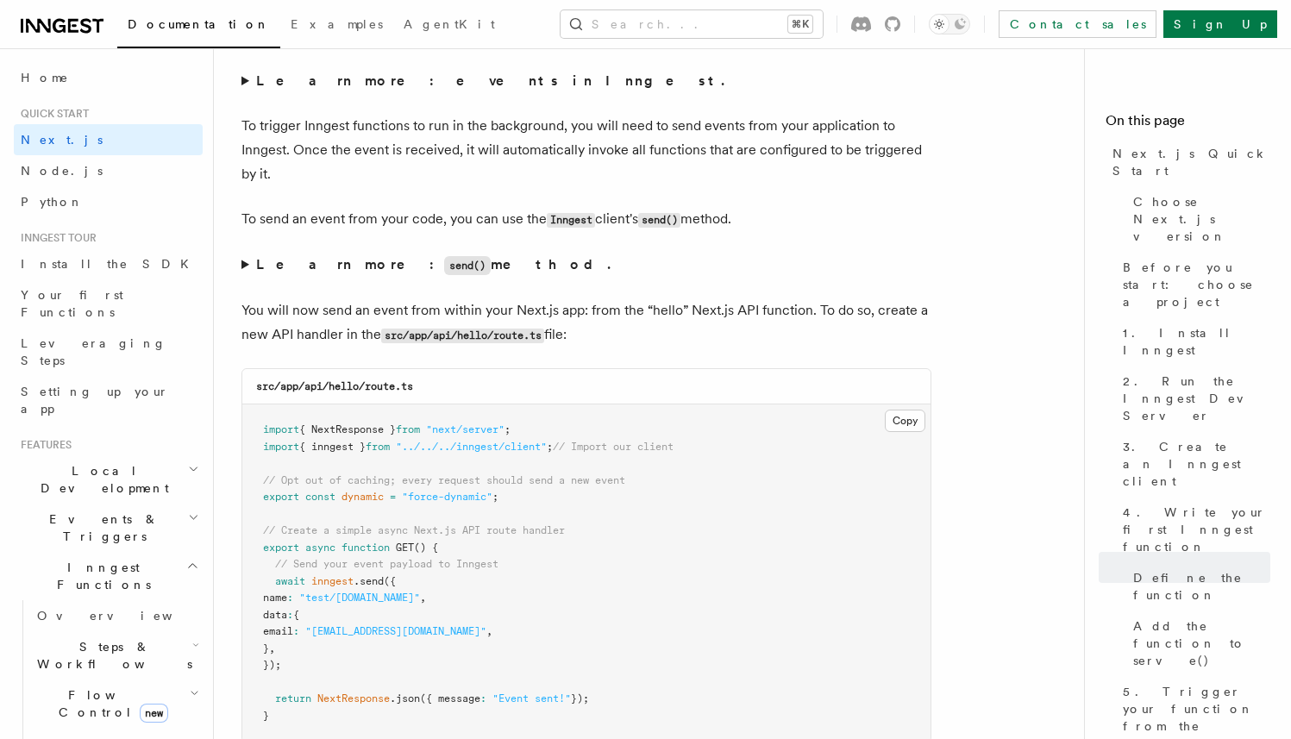
scroll to position [8780, 0]
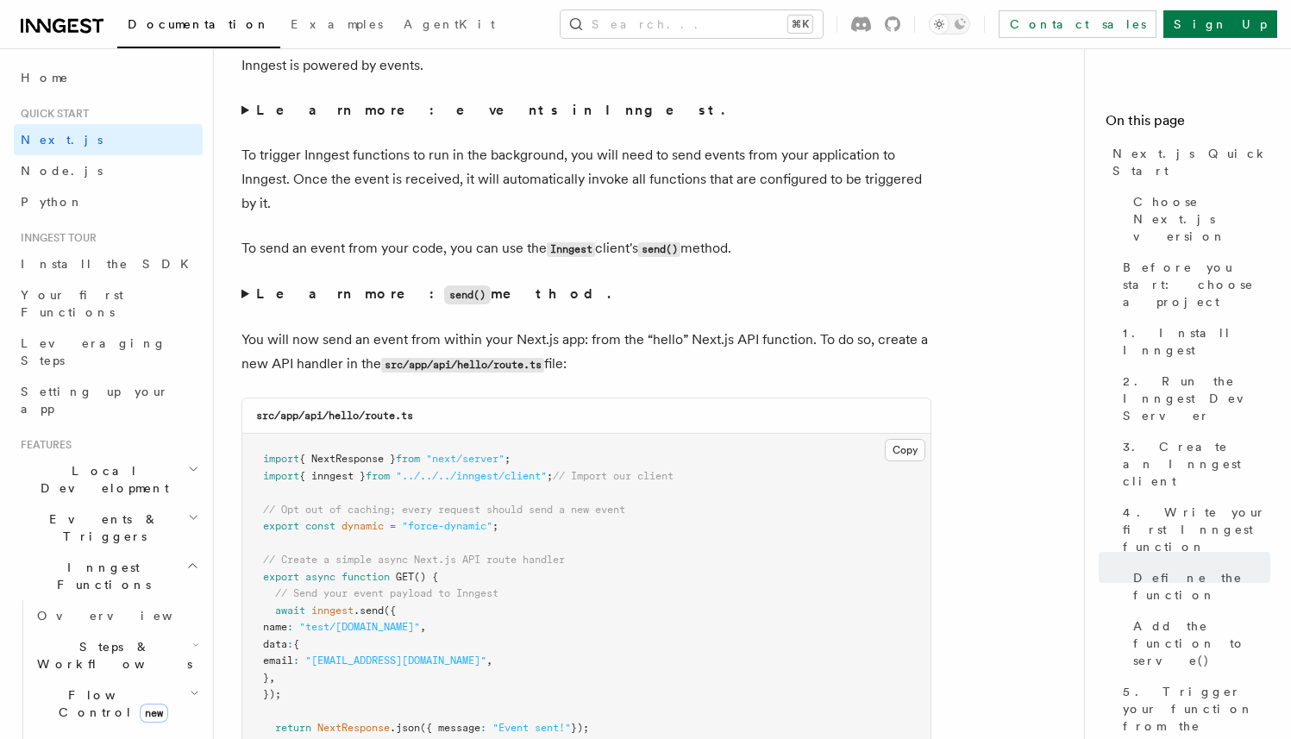
click at [243, 115] on summary "Learn more: events in Inngest." at bounding box center [586, 110] width 690 height 24
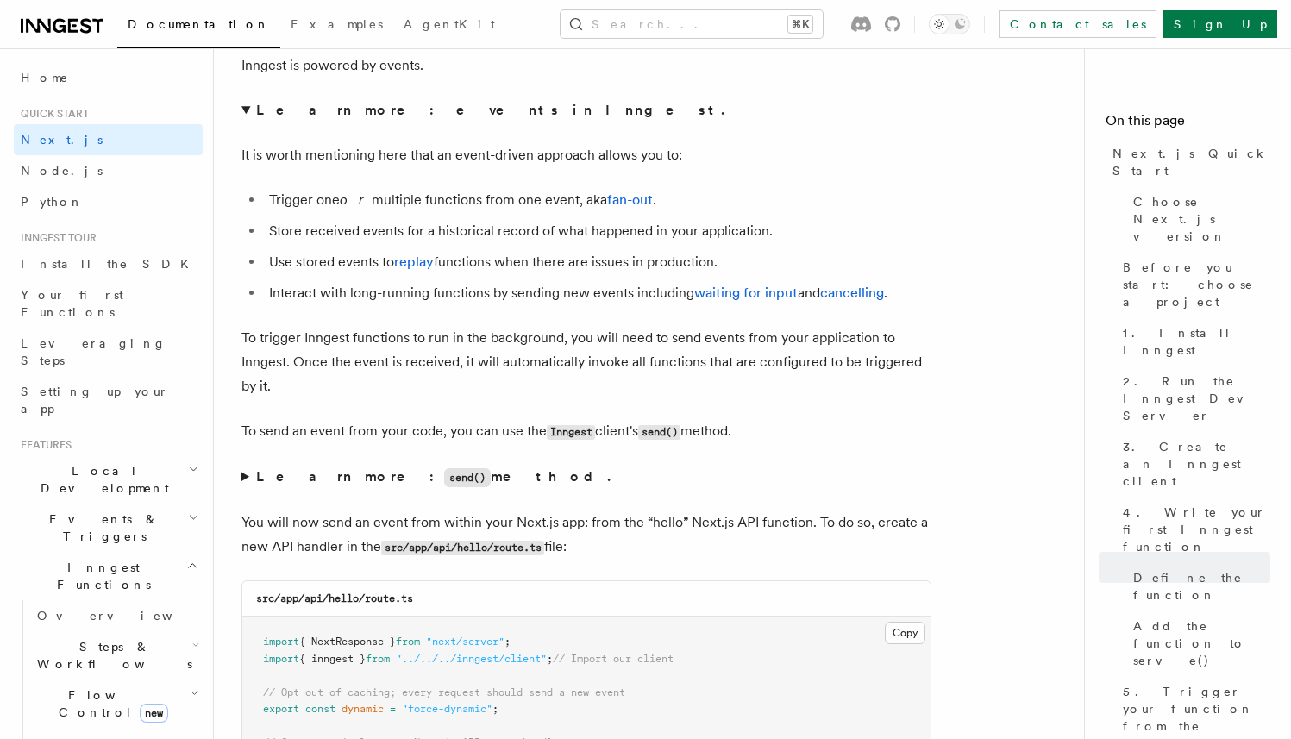
click at [243, 115] on summary "Learn more: events in Inngest." at bounding box center [586, 110] width 690 height 24
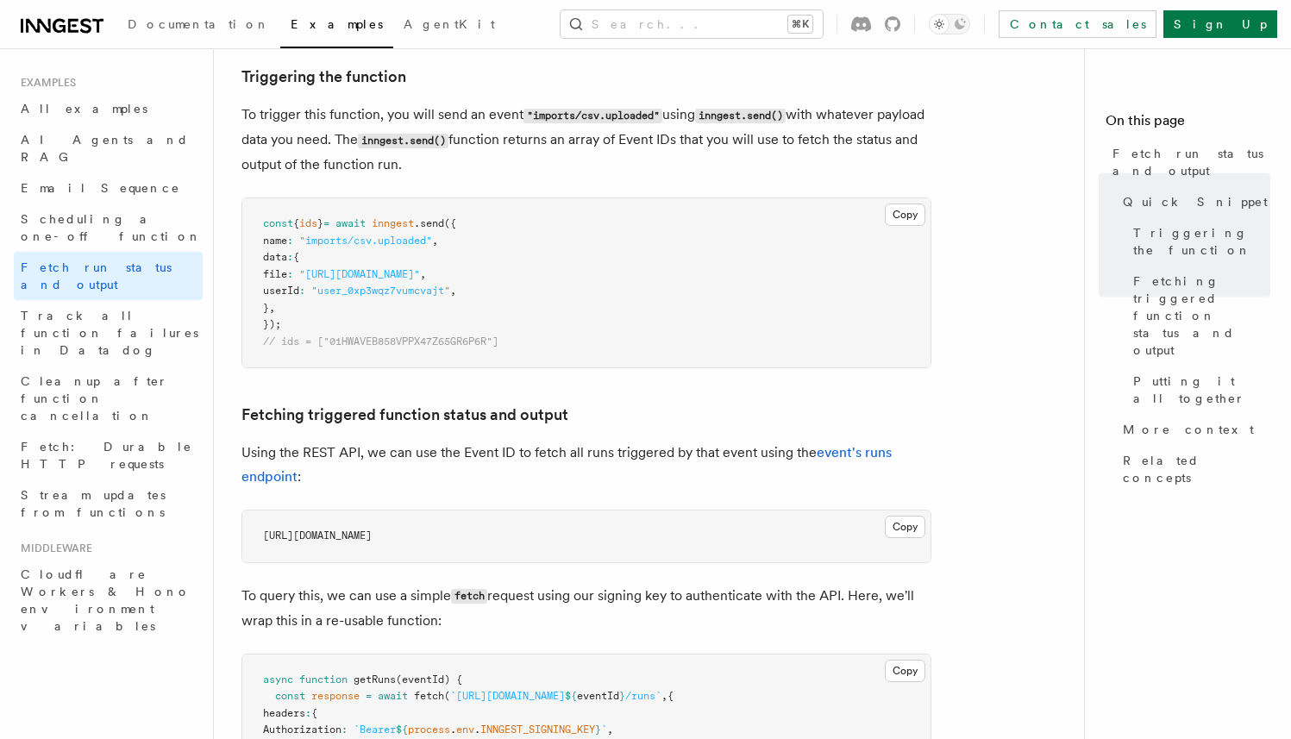
scroll to position [731, 0]
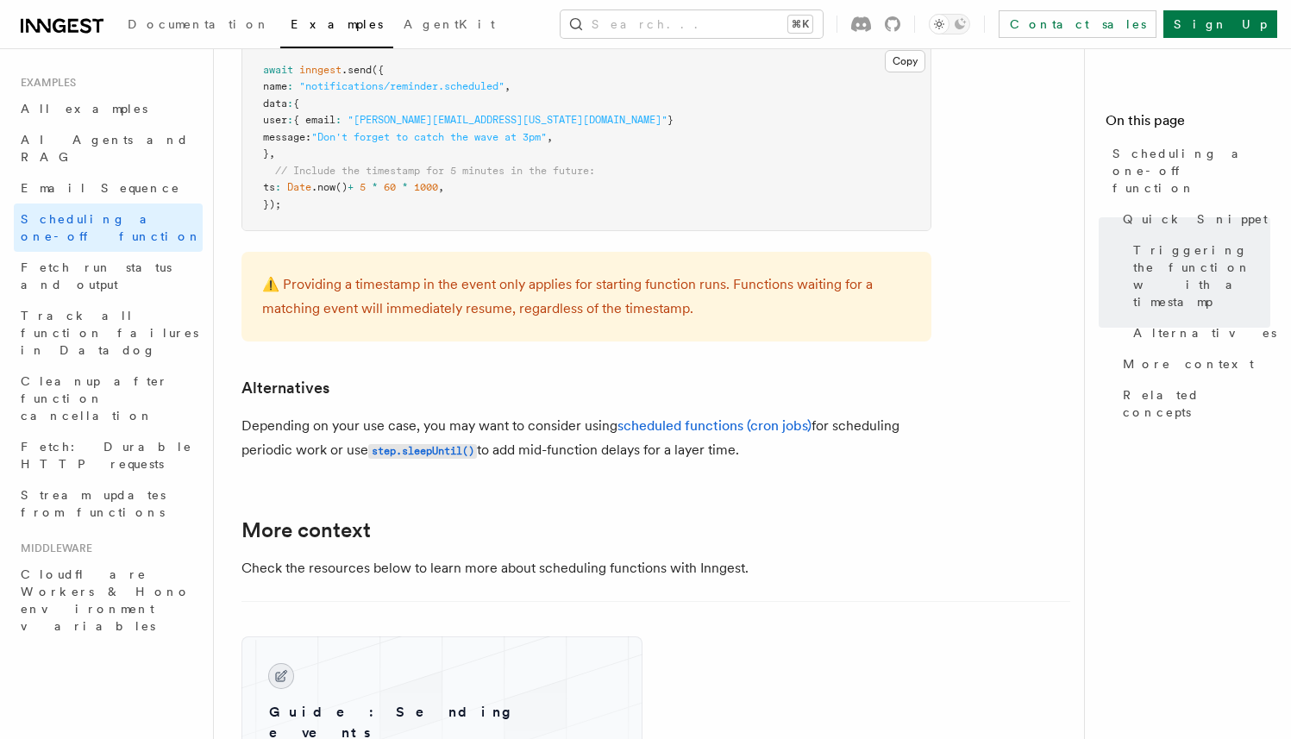
scroll to position [1012, 0]
